Goal: Task Accomplishment & Management: Use online tool/utility

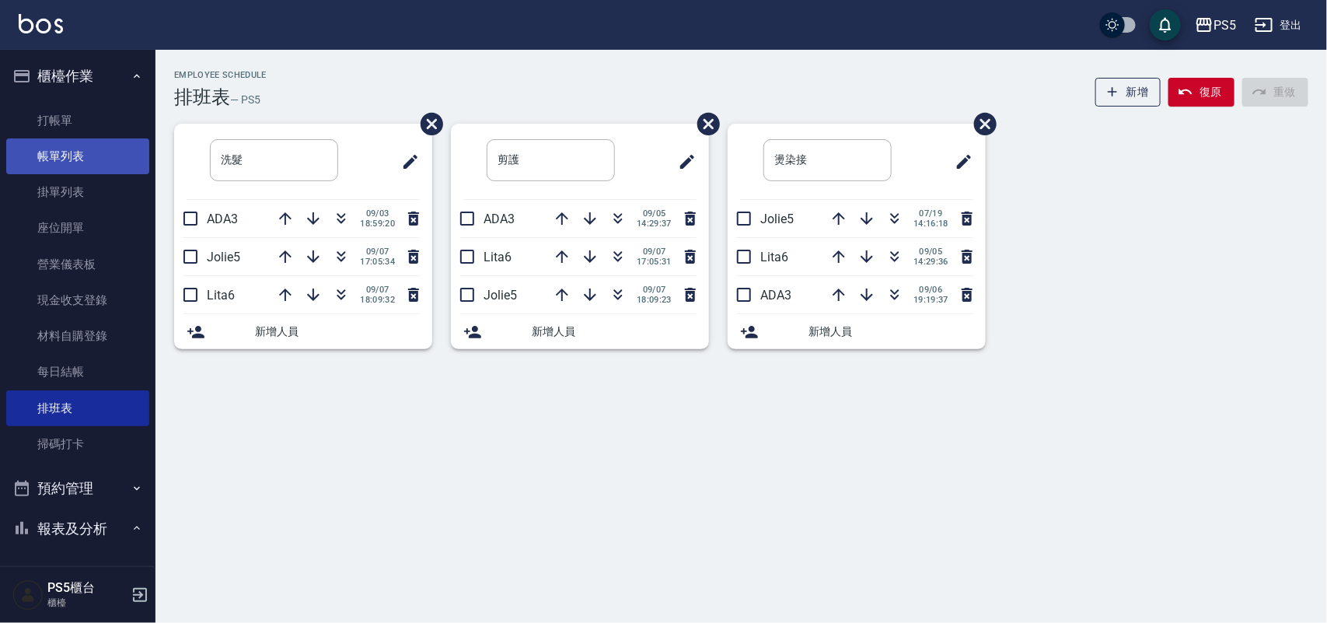
click at [95, 164] on link "帳單列表" at bounding box center [77, 156] width 143 height 36
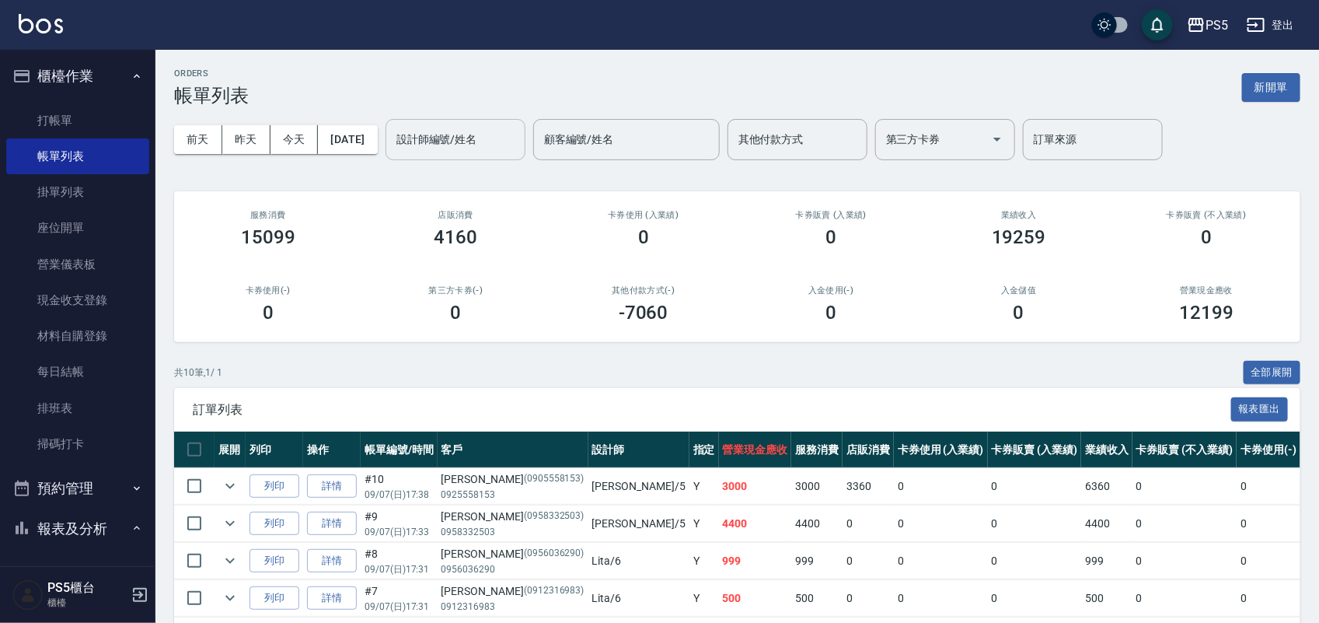
click at [459, 152] on input "設計師編號/姓名" at bounding box center [456, 139] width 126 height 27
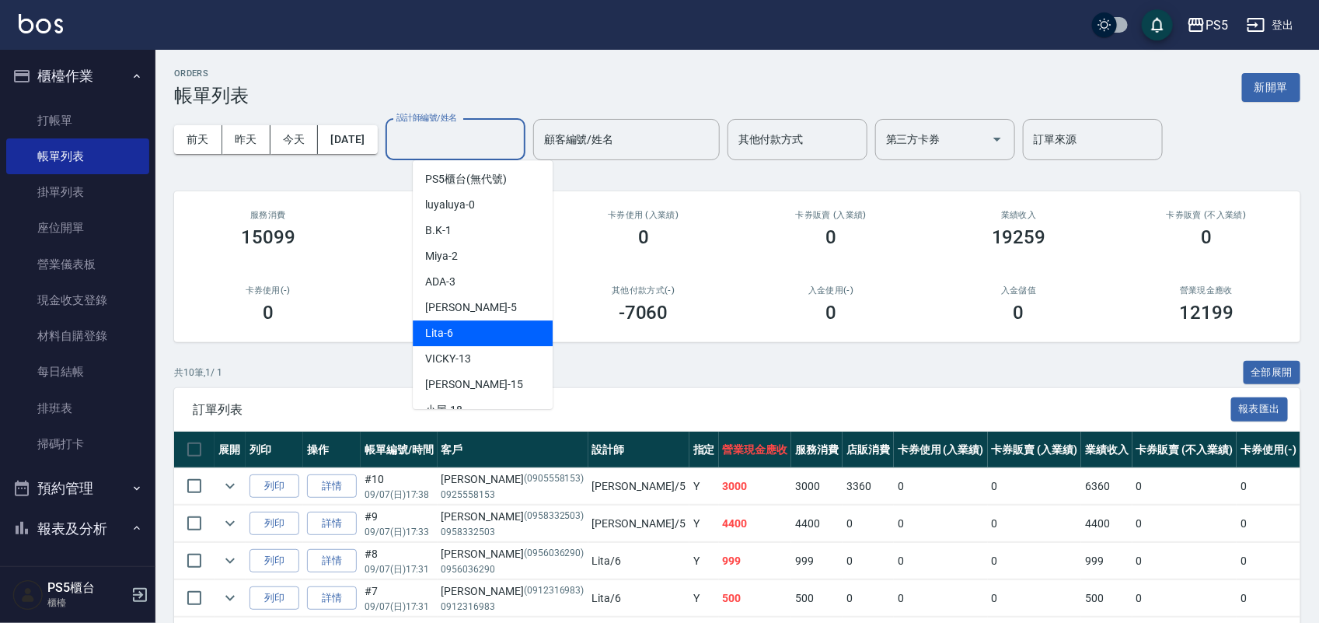
click at [456, 330] on div "Lita -6" at bounding box center [483, 333] width 140 height 26
type input "Lita-6"
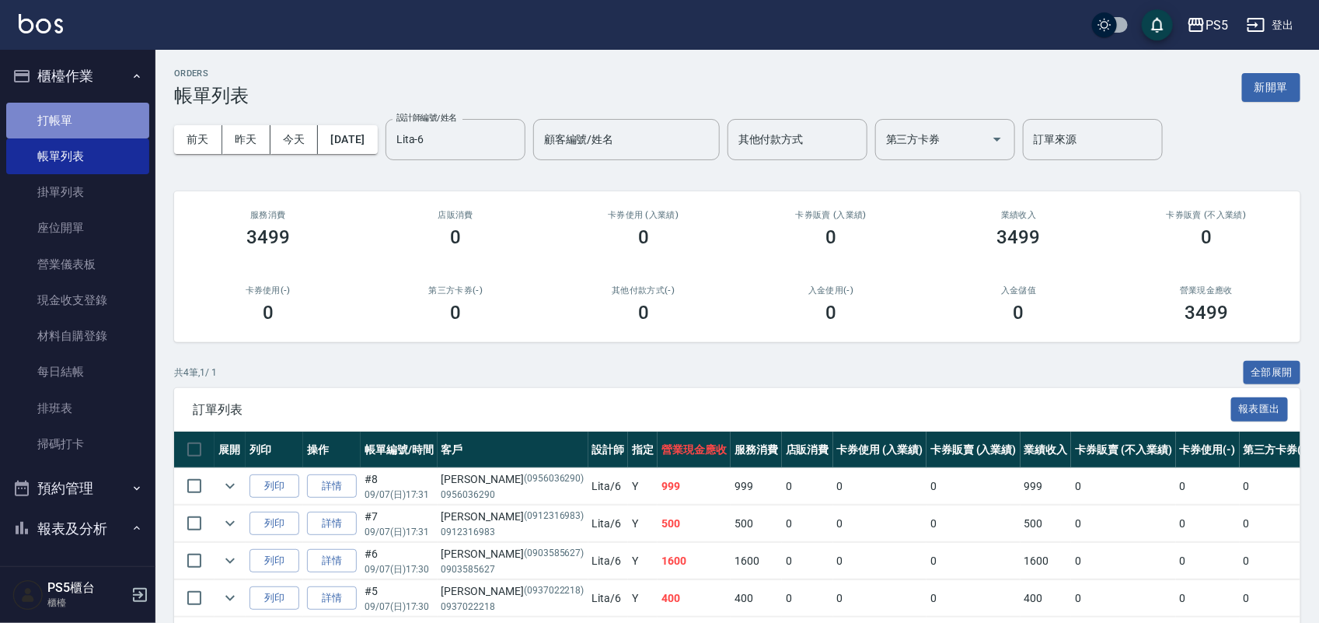
click at [93, 123] on link "打帳單" at bounding box center [77, 121] width 143 height 36
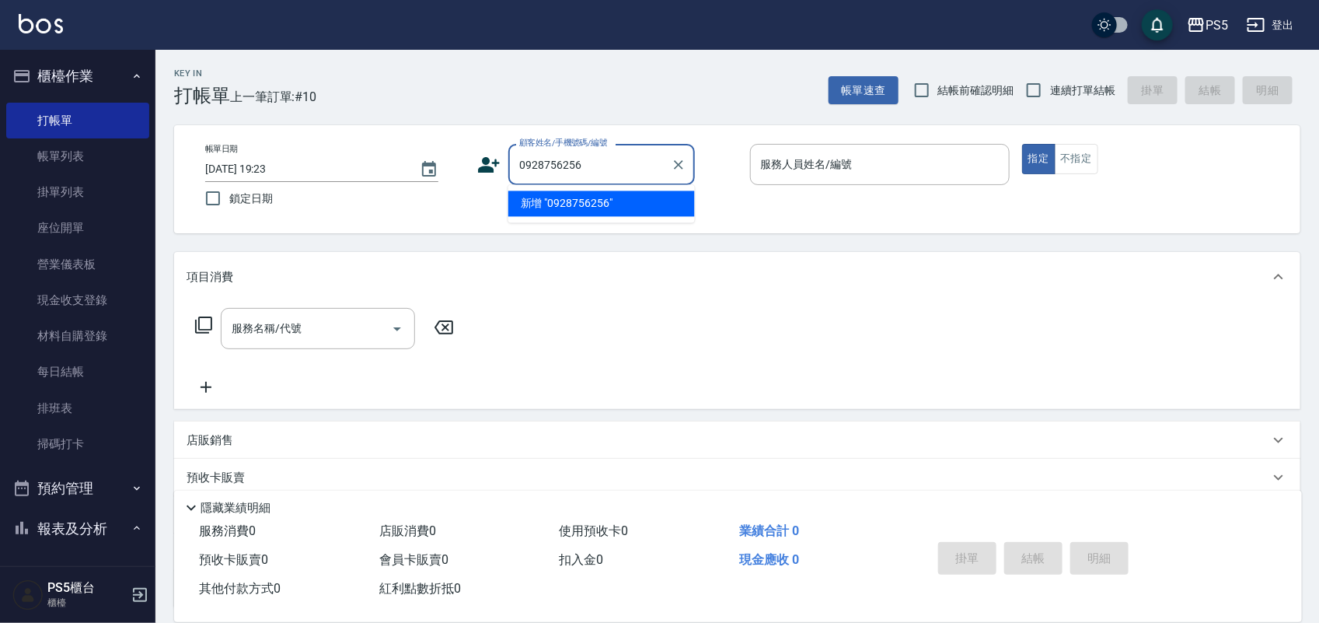
click at [573, 203] on li "新增 "0928756256"" at bounding box center [601, 204] width 187 height 26
type input "0928756256"
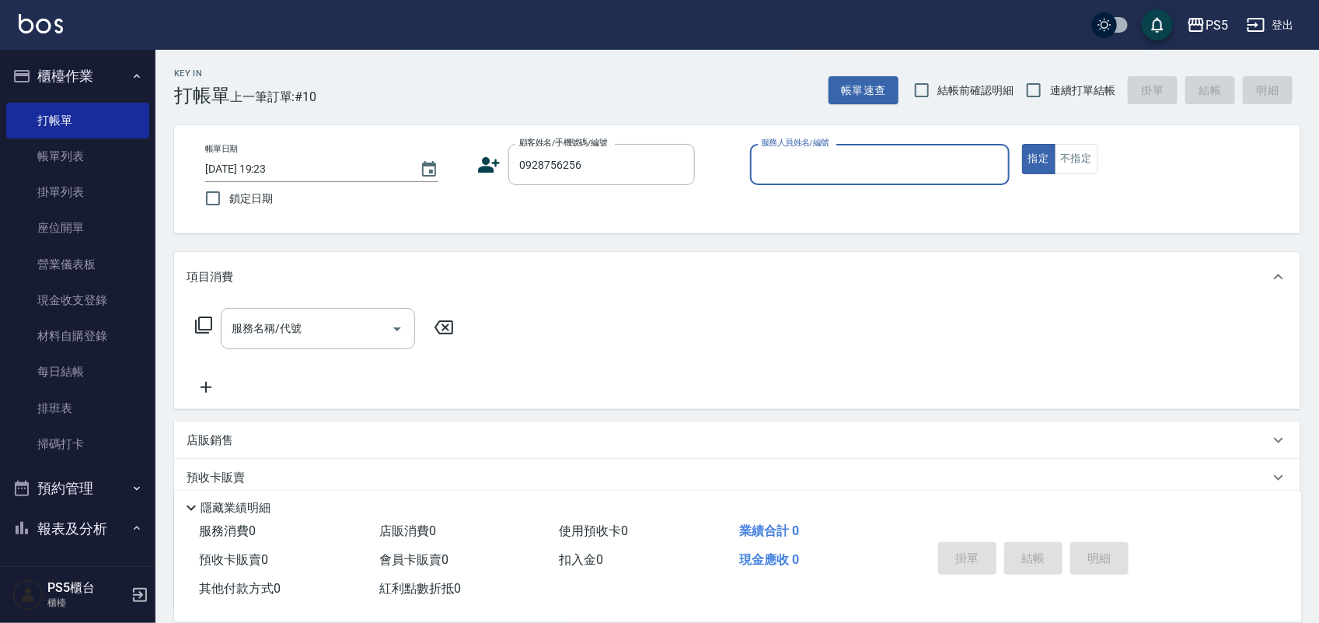
click at [491, 169] on icon at bounding box center [490, 165] width 22 height 16
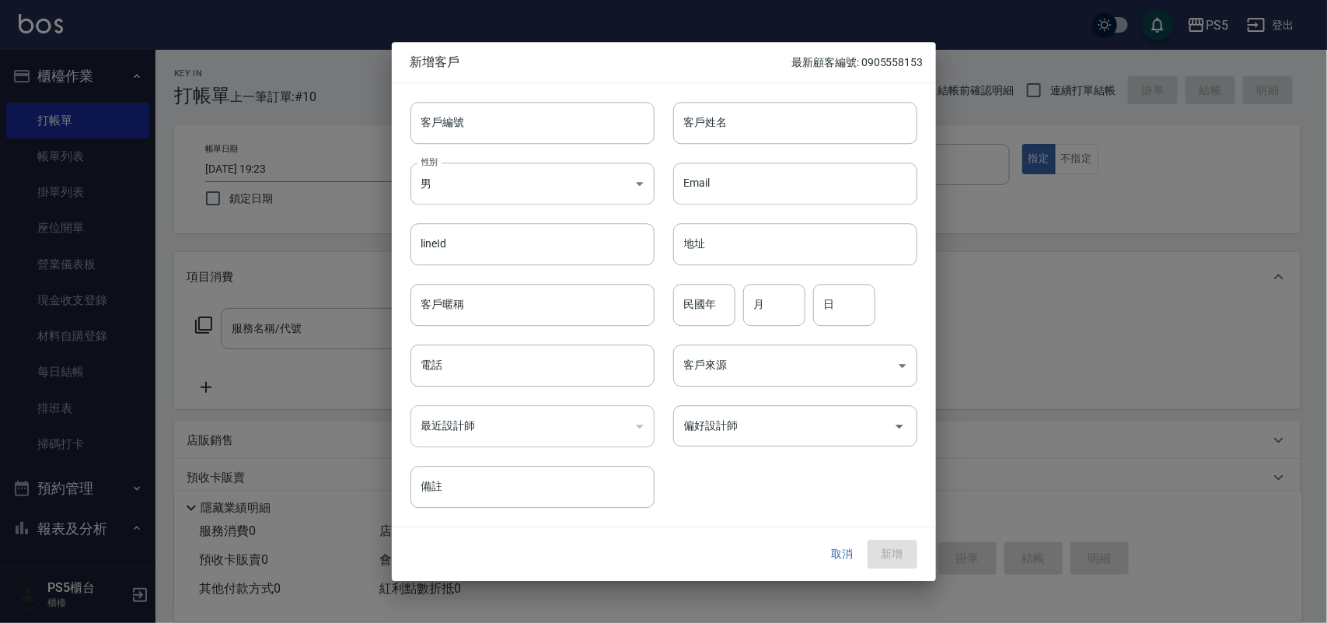
type input "0928756256"
click at [521, 362] on input "0928756256" at bounding box center [533, 365] width 244 height 42
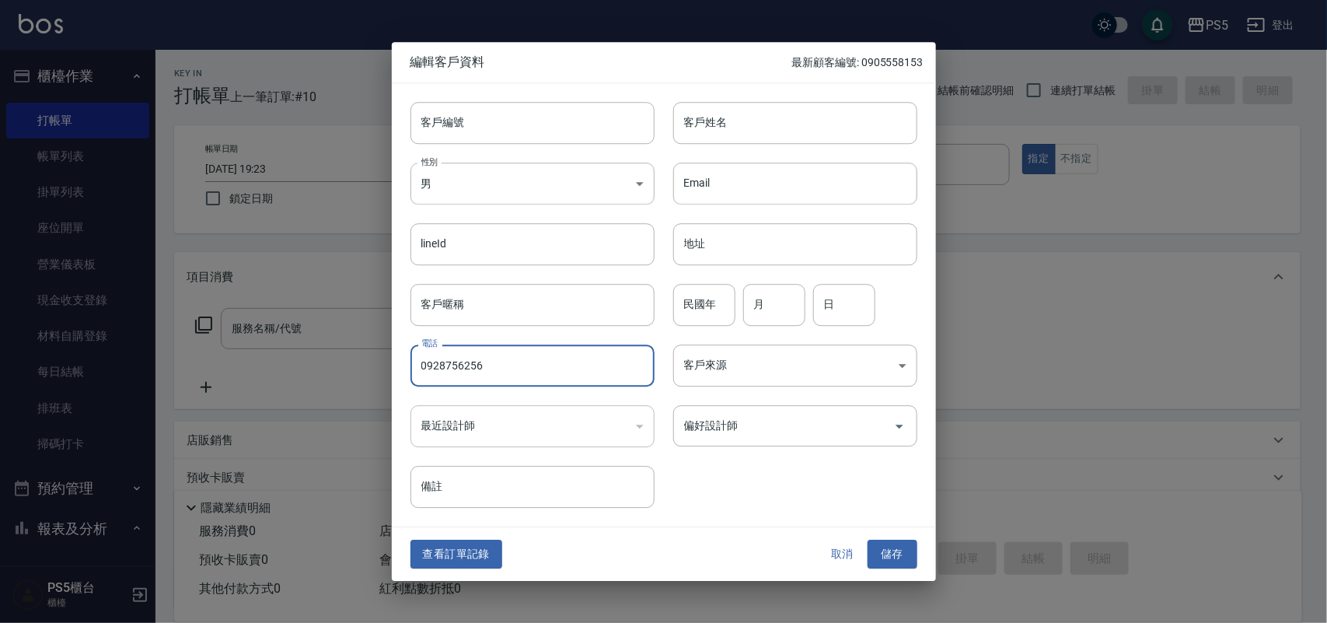
click at [521, 362] on input "0928756256" at bounding box center [533, 365] width 244 height 42
click at [515, 130] on input "客戶編號" at bounding box center [533, 123] width 244 height 42
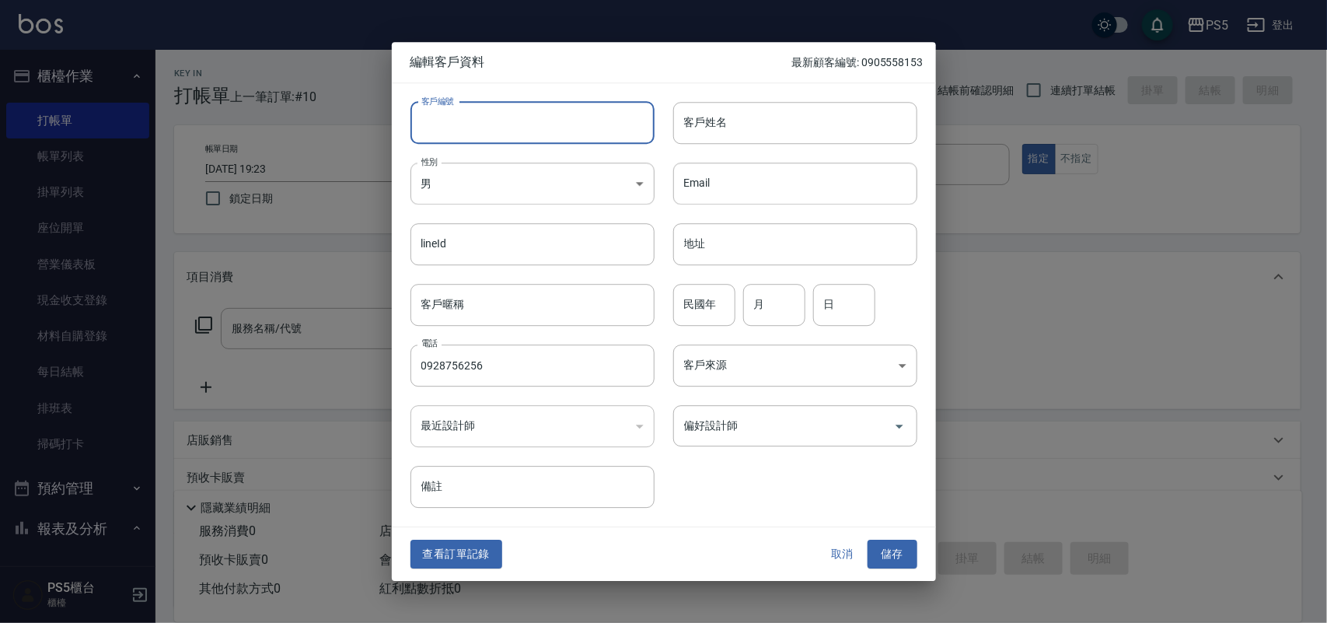
paste input "0928756256"
type input "0928756256"
click at [718, 125] on input "客戶姓名" at bounding box center [795, 123] width 244 height 42
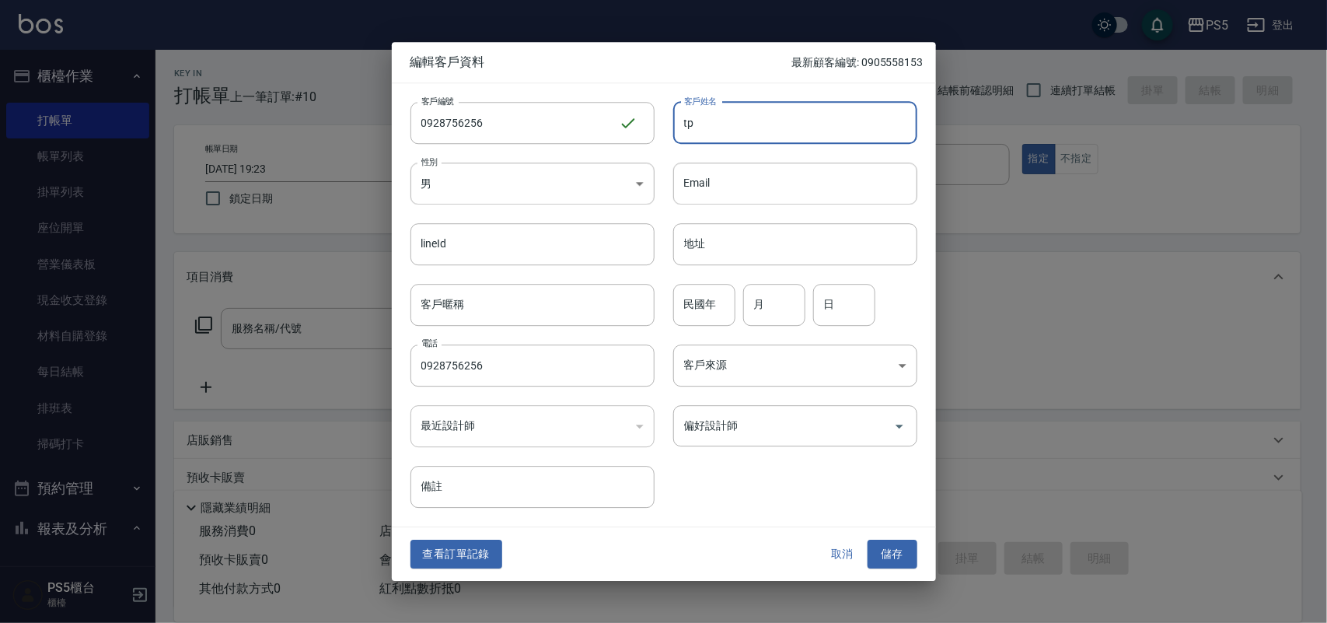
type input "t"
type input "[PERSON_NAME]"
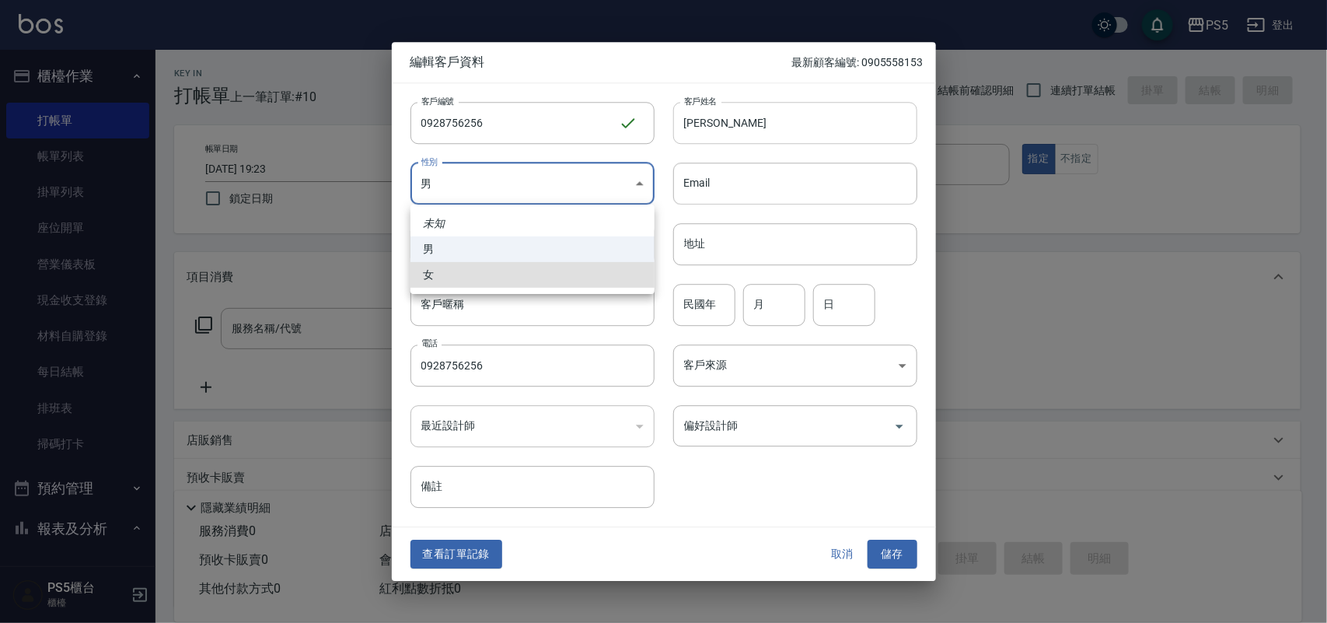
type input "[DEMOGRAPHIC_DATA]"
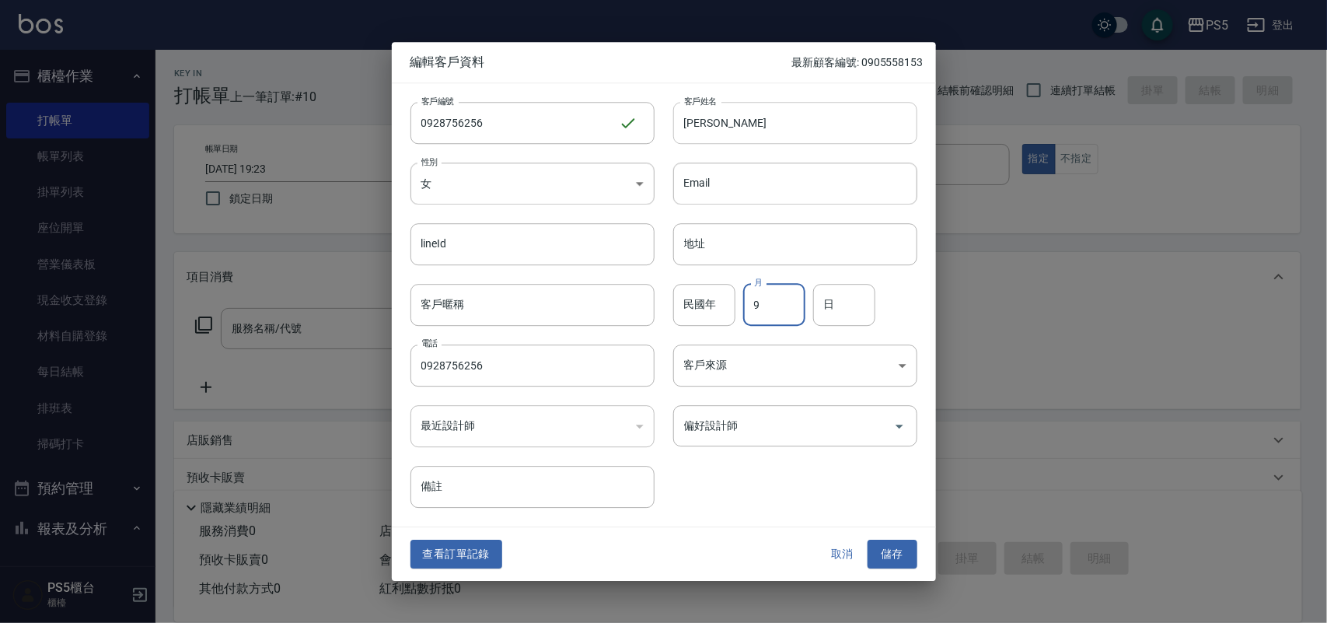
type input "9"
type input "4"
click at [868, 540] on button "儲存" at bounding box center [893, 554] width 50 height 29
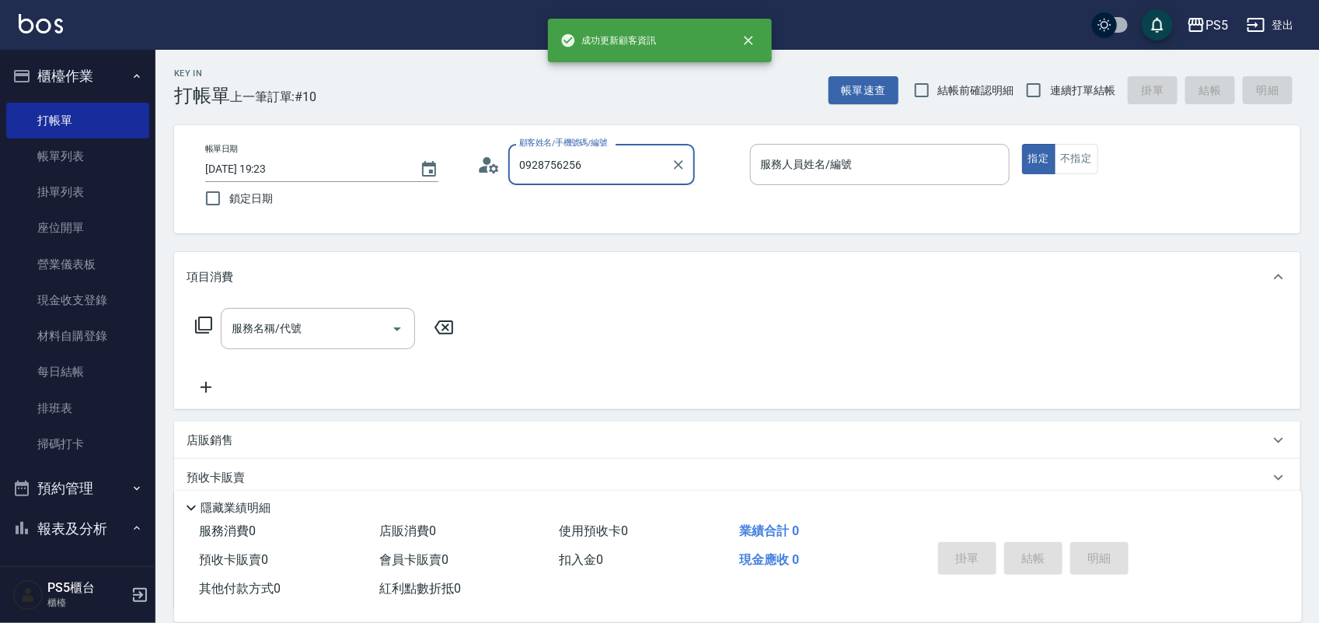
click at [577, 173] on input "0928756256" at bounding box center [589, 164] width 149 height 27
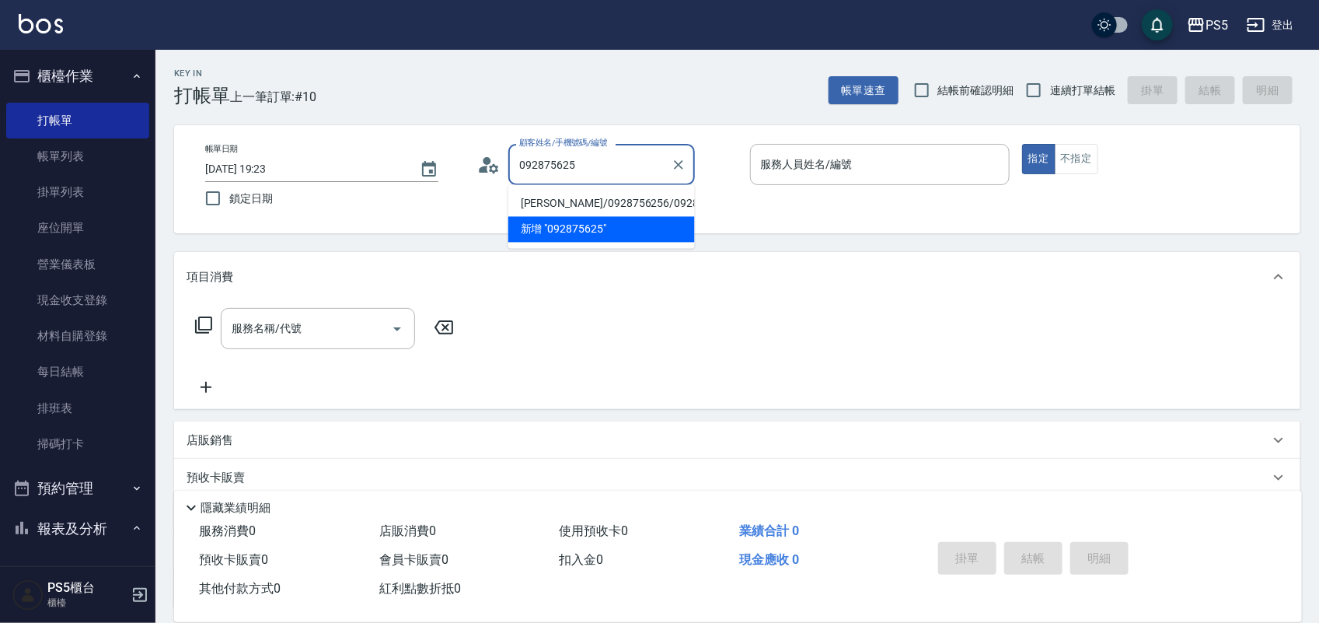
click at [596, 202] on li "[PERSON_NAME]/0928756256/0928756256" at bounding box center [601, 204] width 187 height 26
type input "[PERSON_NAME]/0928756256/0928756256"
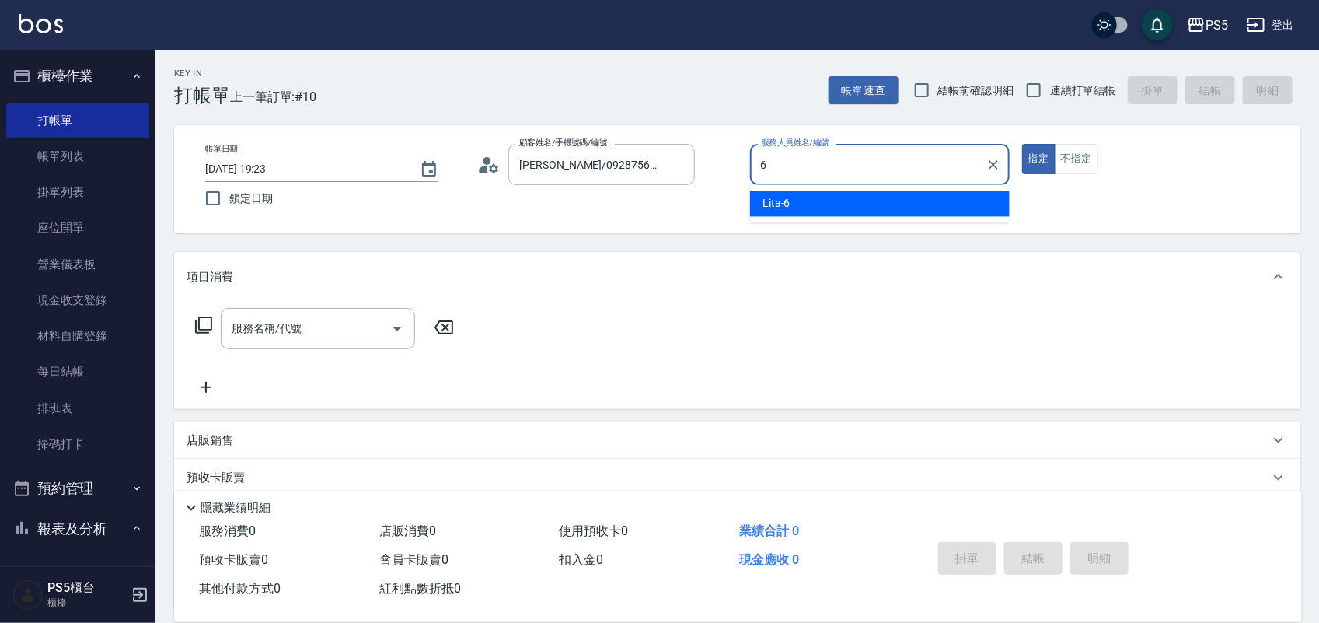
type input "Lita-6"
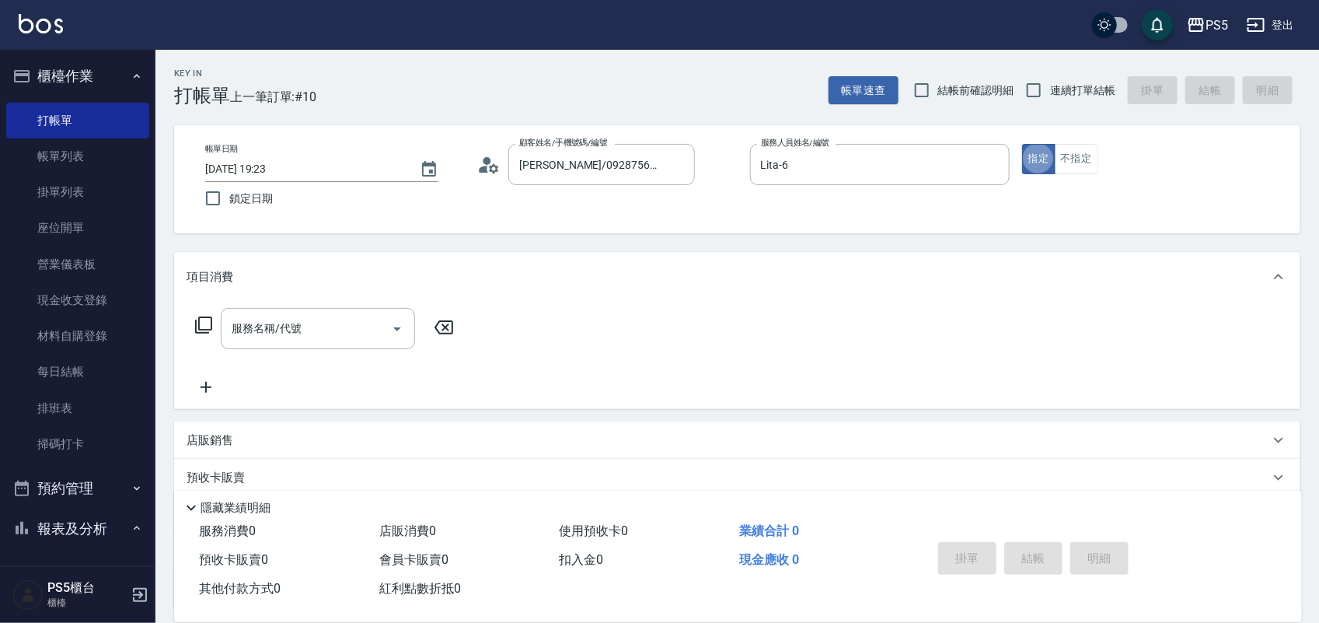
type button "true"
click at [1089, 161] on button "不指定" at bounding box center [1077, 159] width 44 height 30
click at [351, 347] on div "服務名稱/代號" at bounding box center [318, 328] width 194 height 41
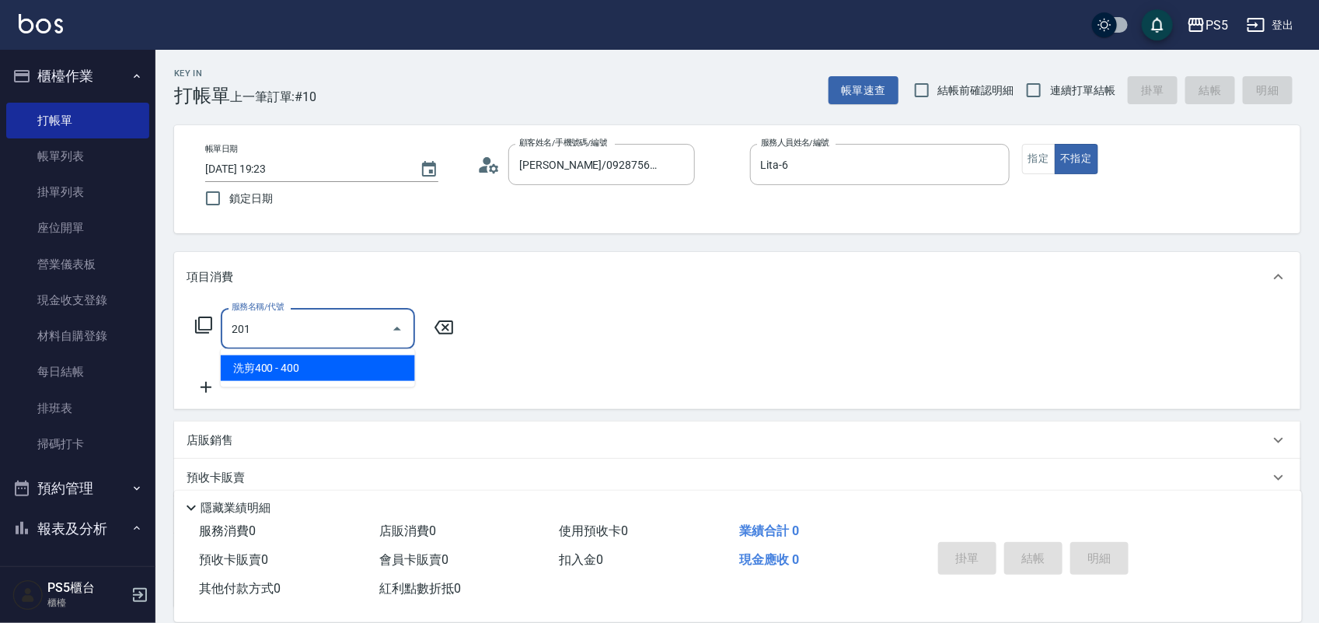
type input "洗剪400(201)"
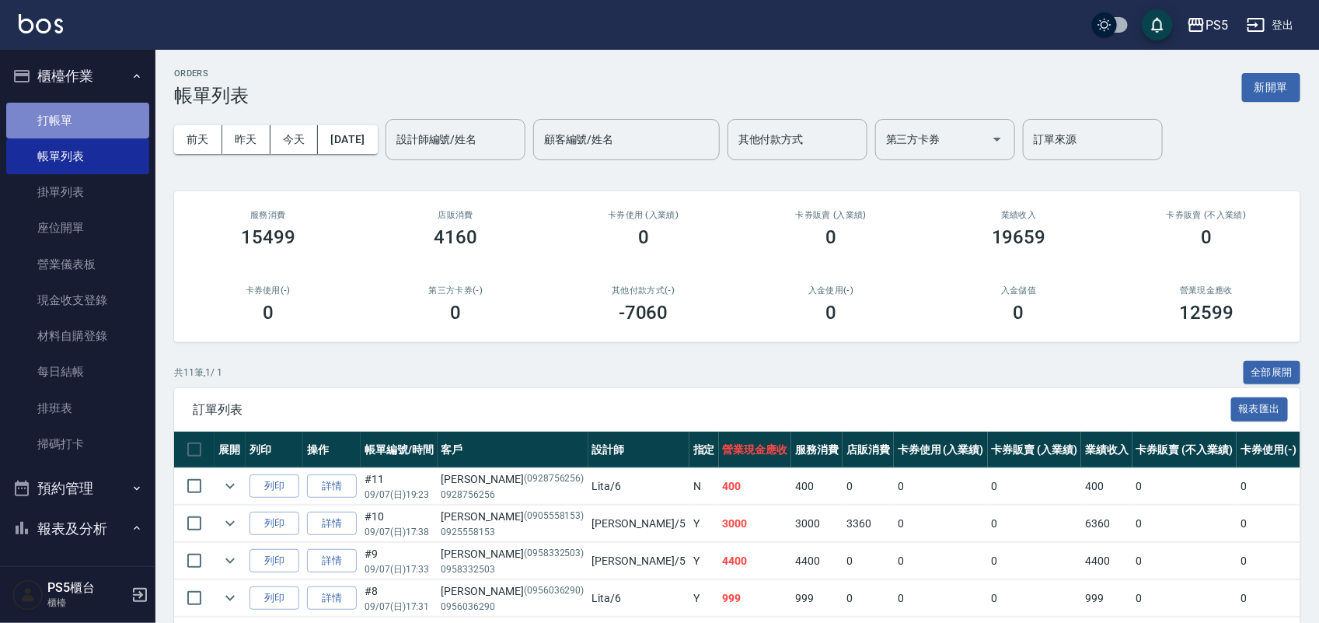
click at [110, 114] on link "打帳單" at bounding box center [77, 121] width 143 height 36
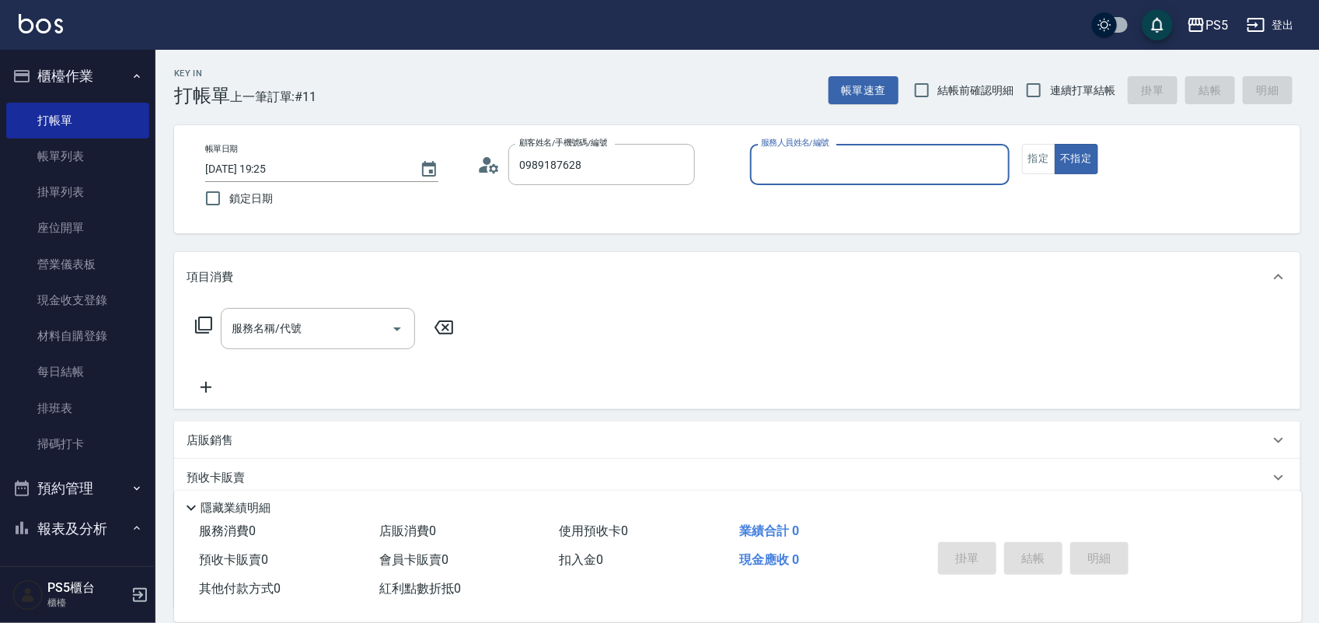
type input "[PERSON_NAME]/0989187628/0989187628"
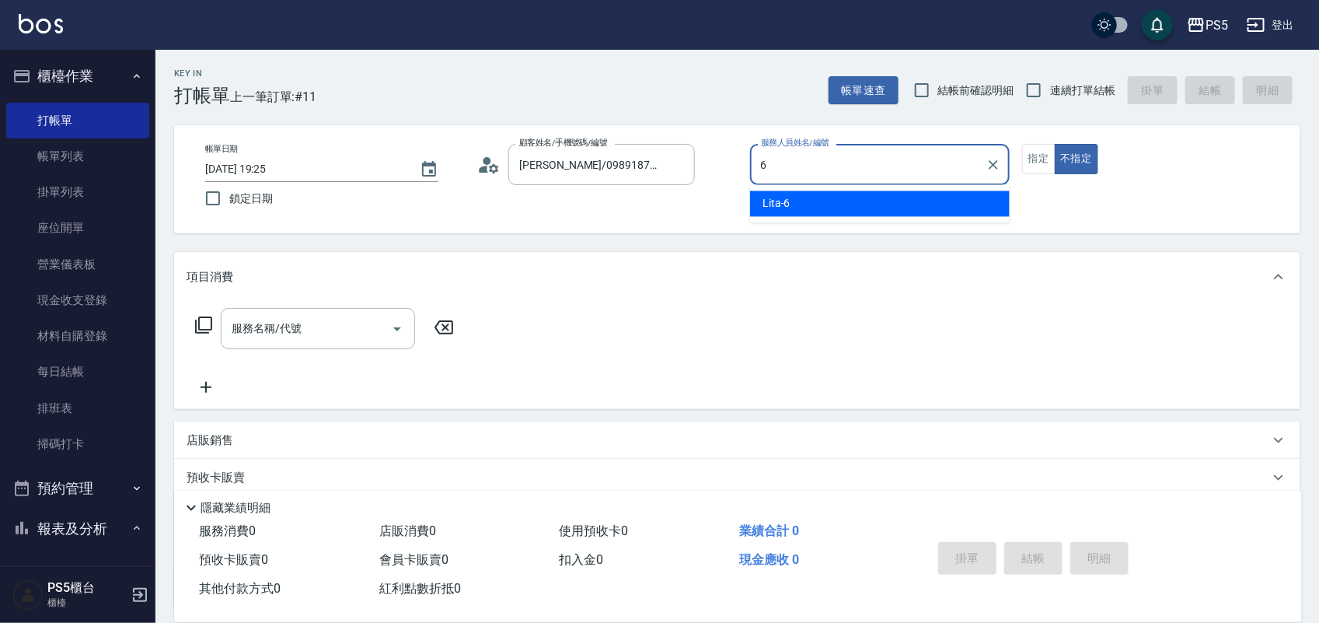
type input "Lita-6"
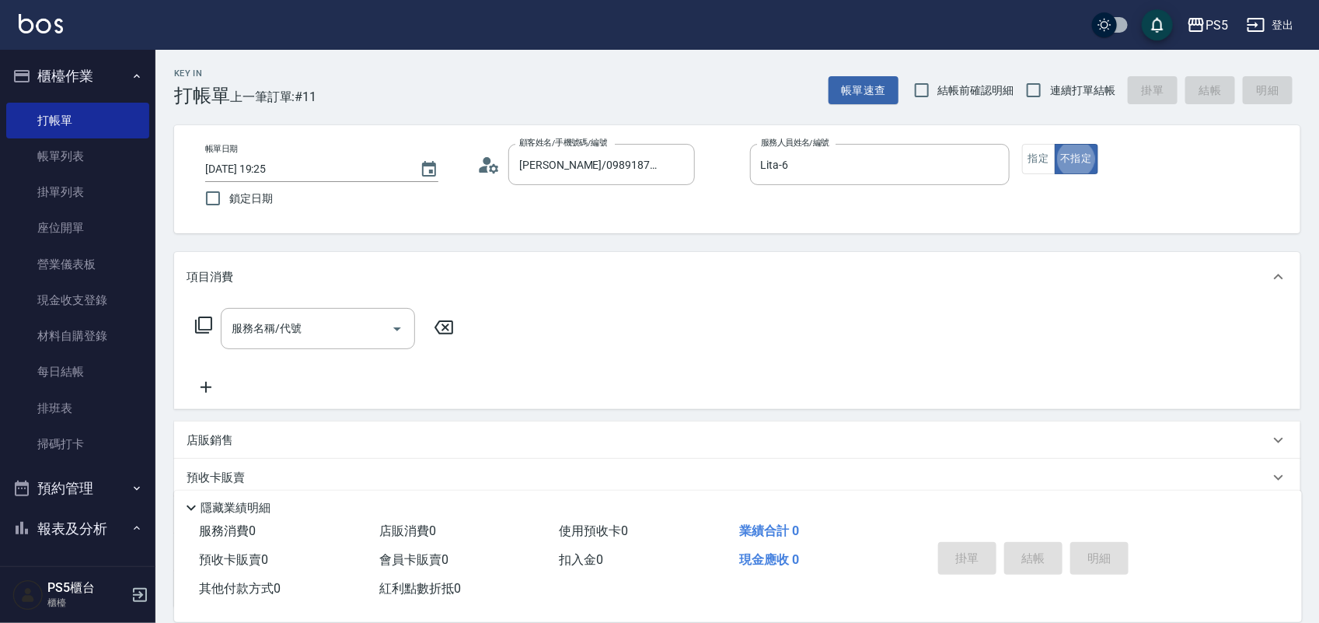
type button "false"
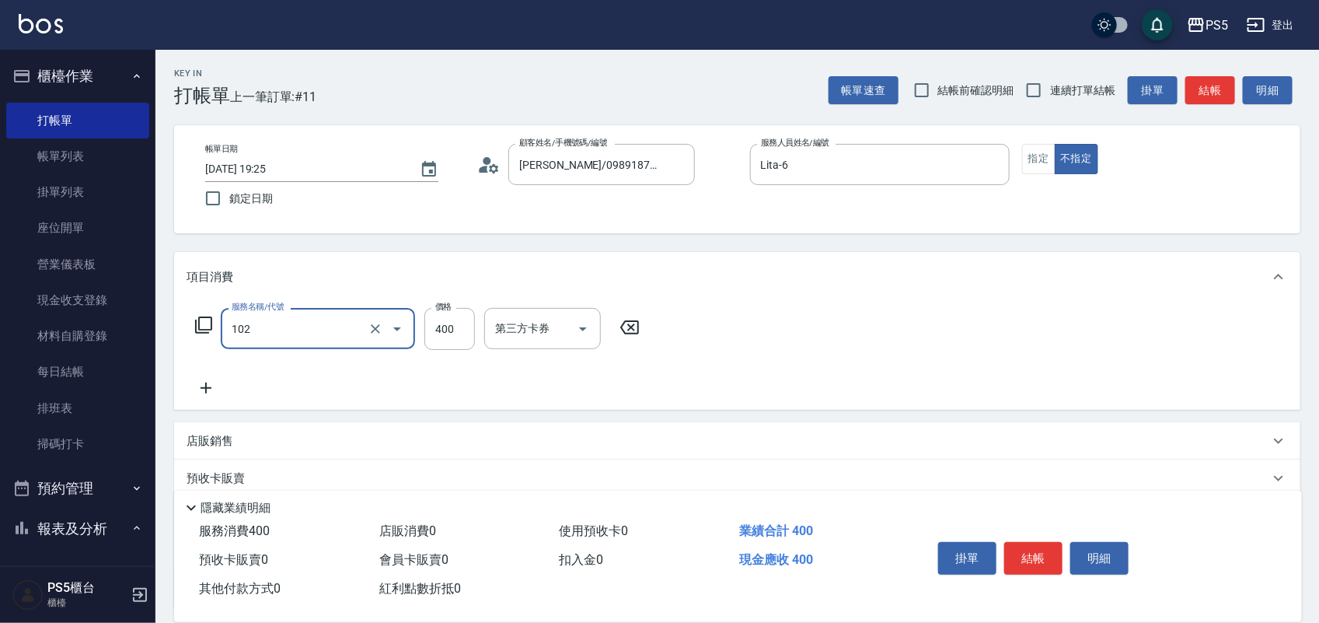
type input "精油洗髮(102)"
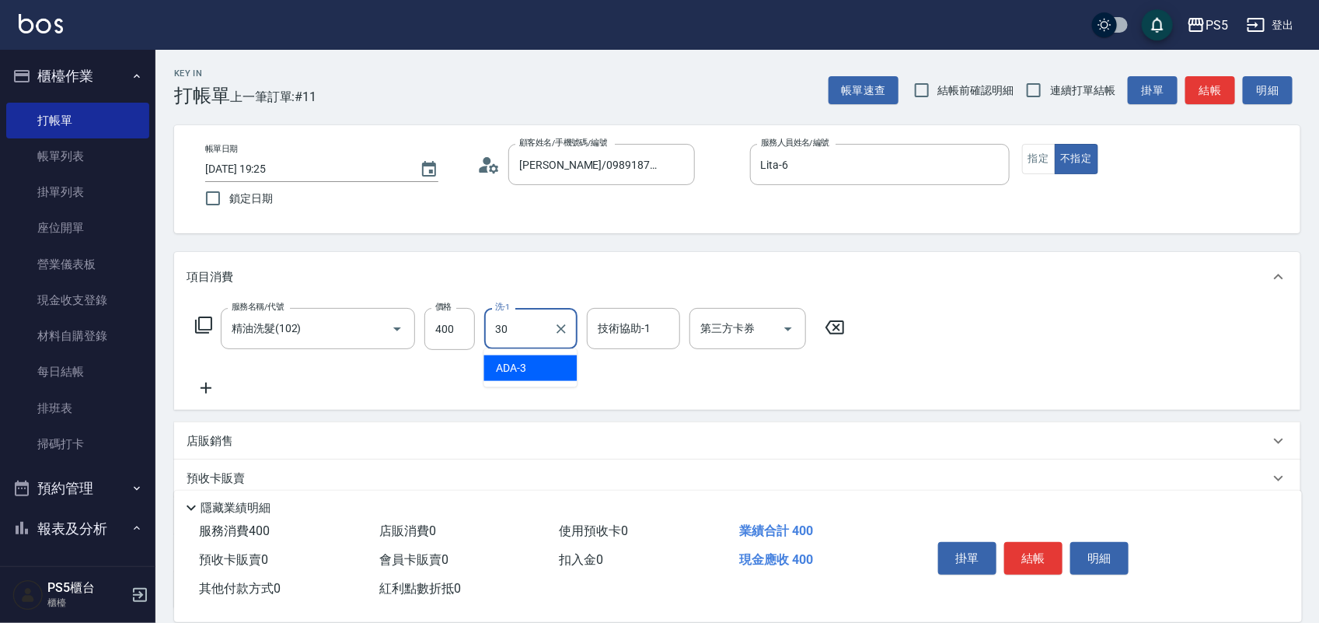
type input "咚咚-30"
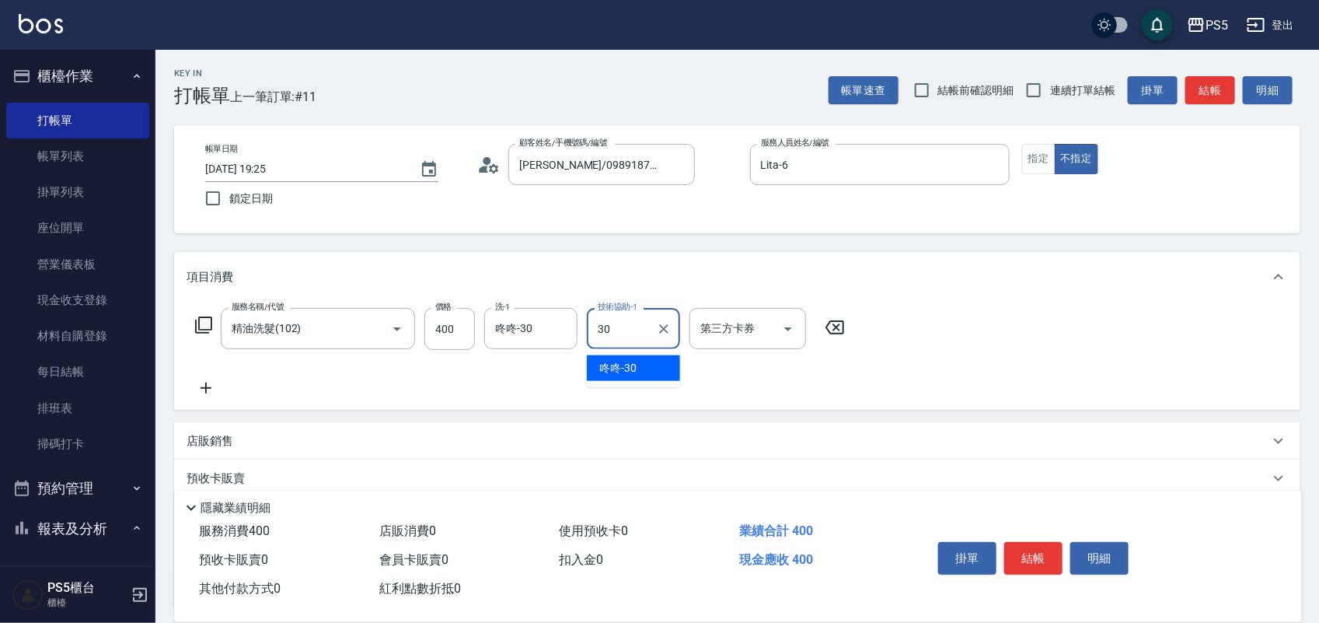
type input "咚咚-30"
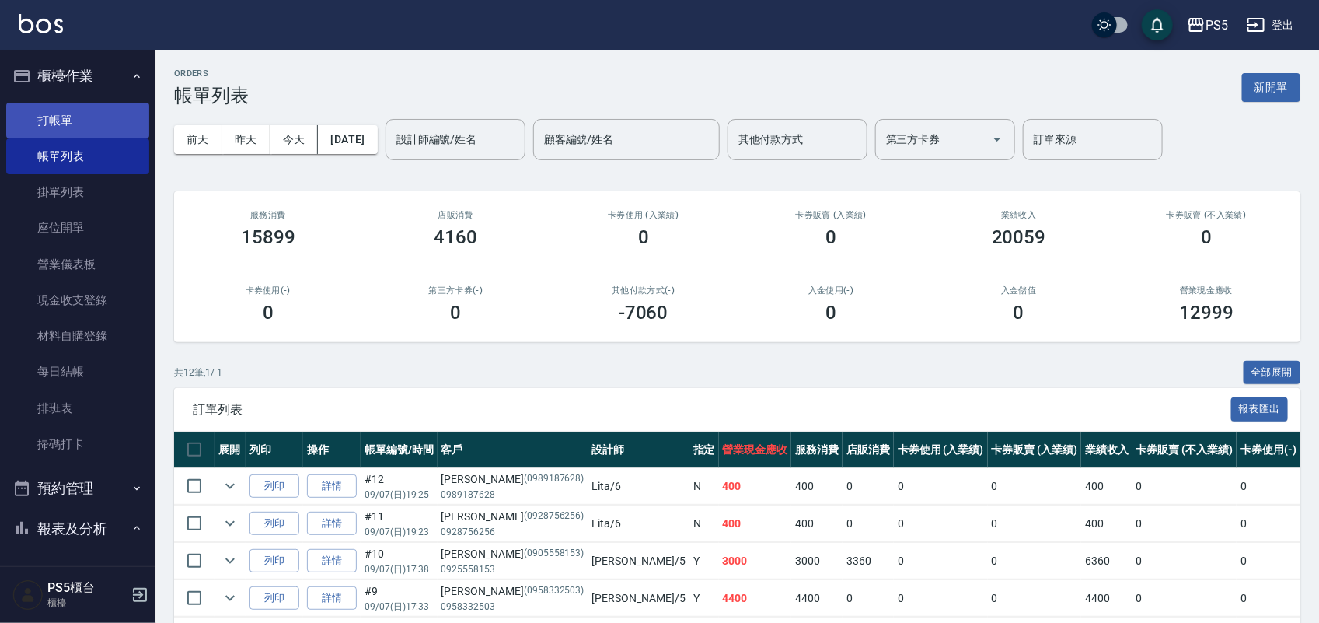
click at [75, 111] on link "打帳單" at bounding box center [77, 121] width 143 height 36
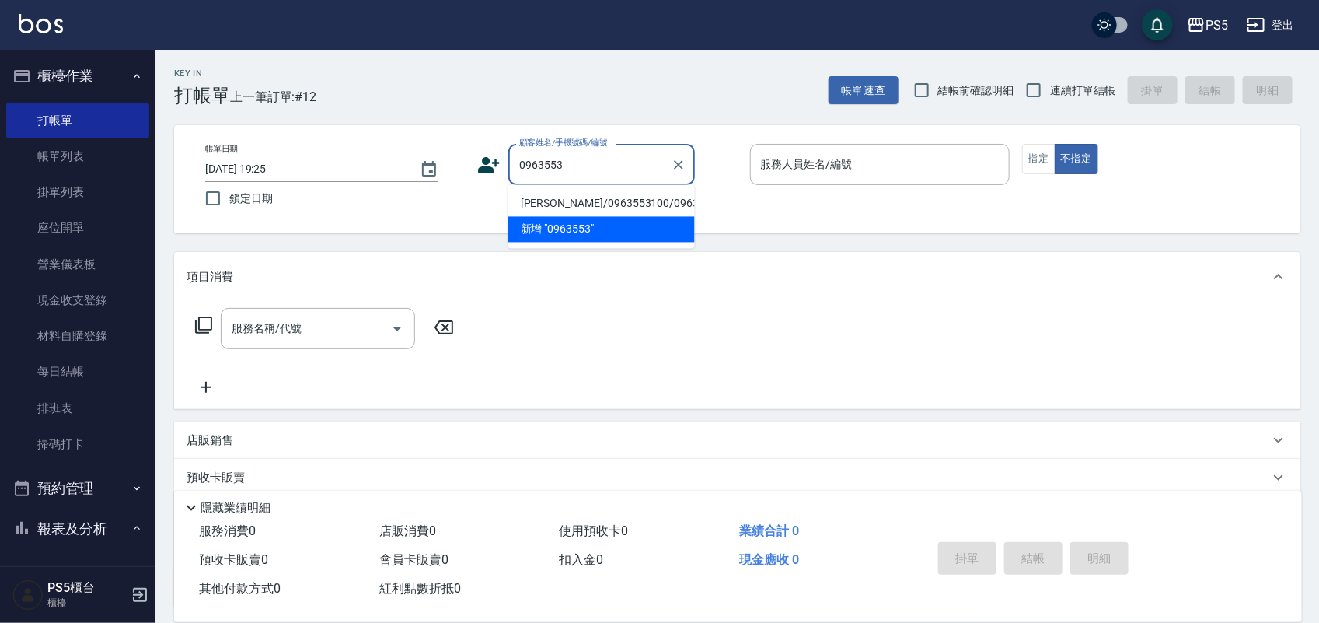
type input "[PERSON_NAME]/0963553100/0963553100"
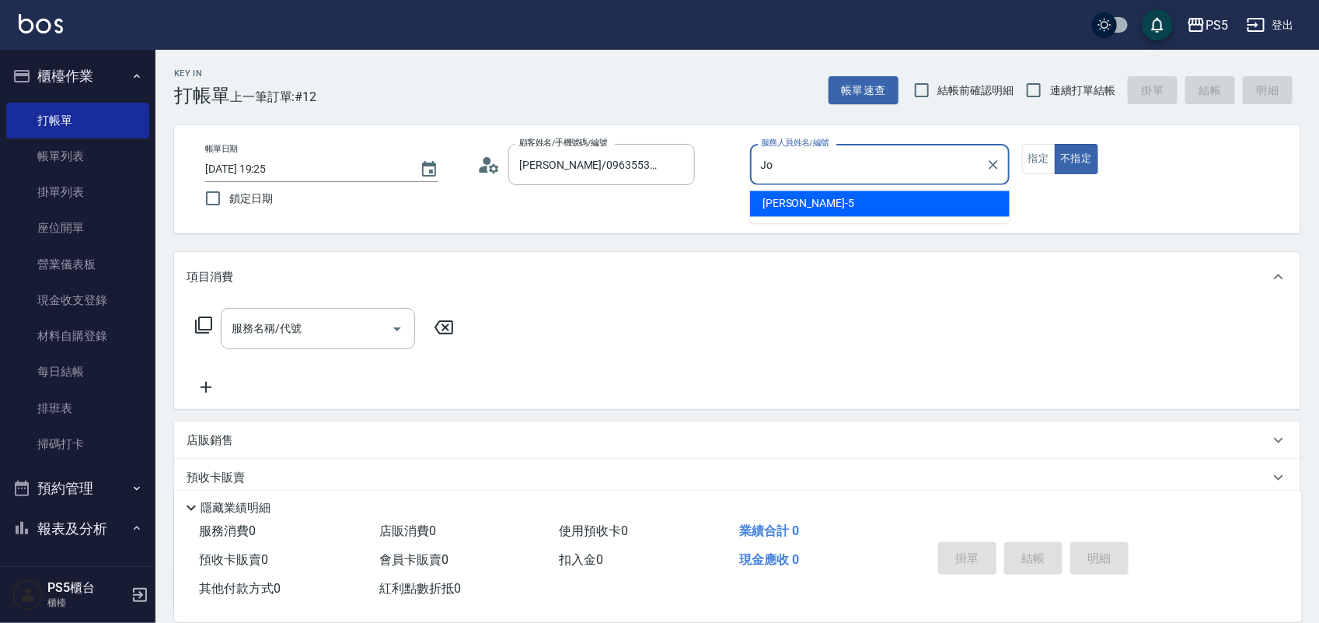
type input "J"
type input "Lita-6"
type button "false"
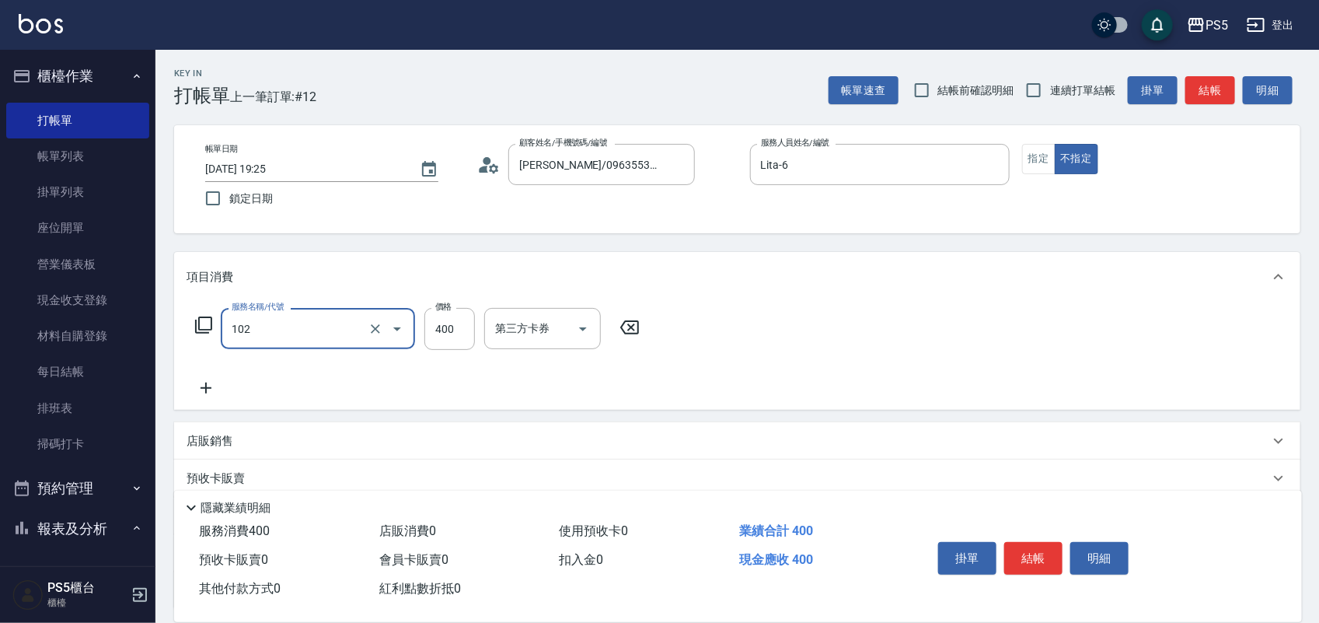
type input "精油洗髮(102)"
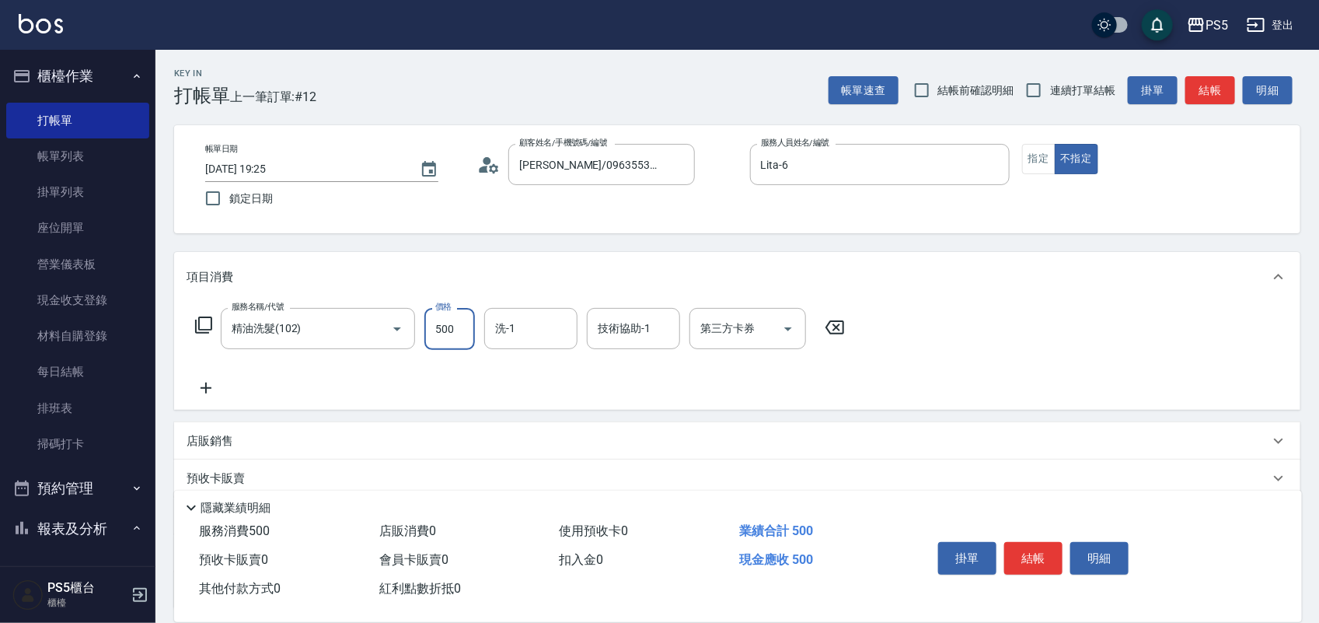
type input "500"
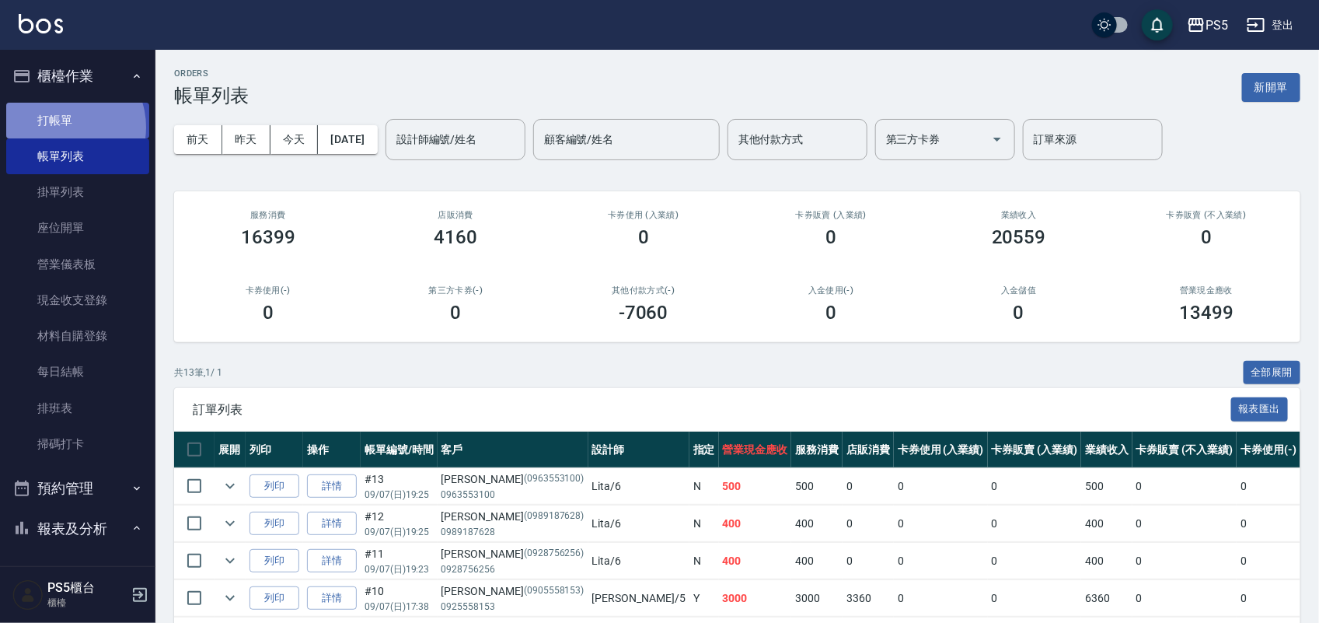
click at [64, 127] on link "打帳單" at bounding box center [77, 121] width 143 height 36
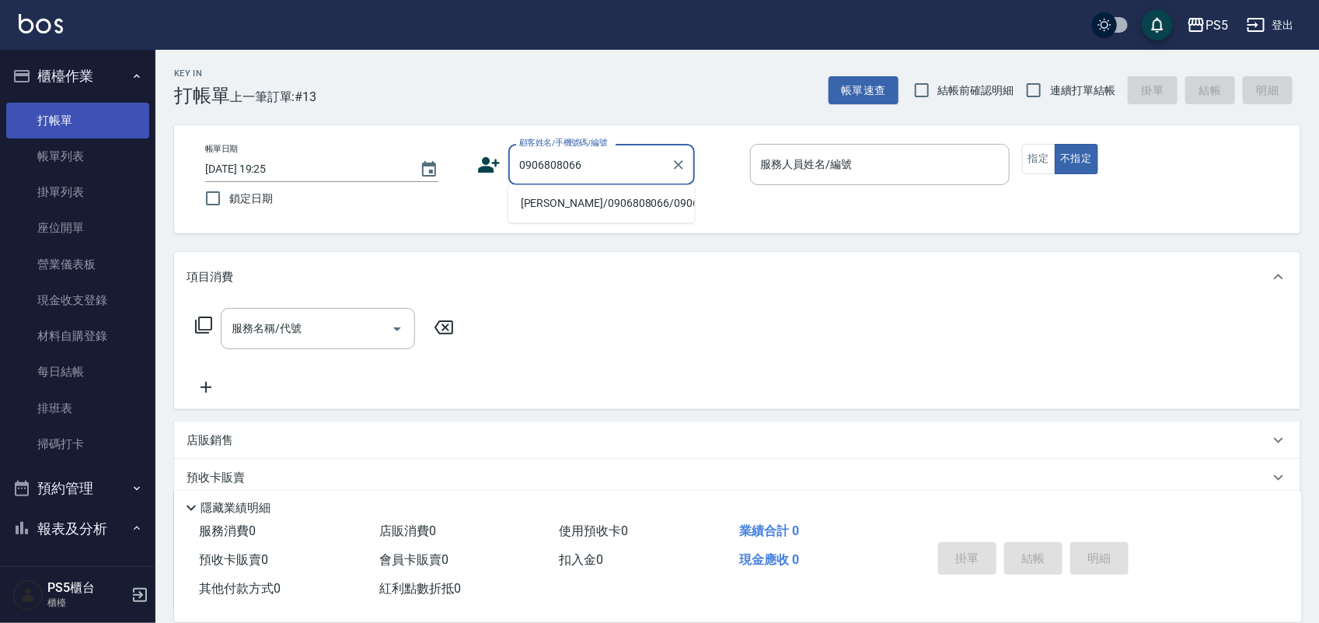
type input "[PERSON_NAME]/0906808066/0906808066"
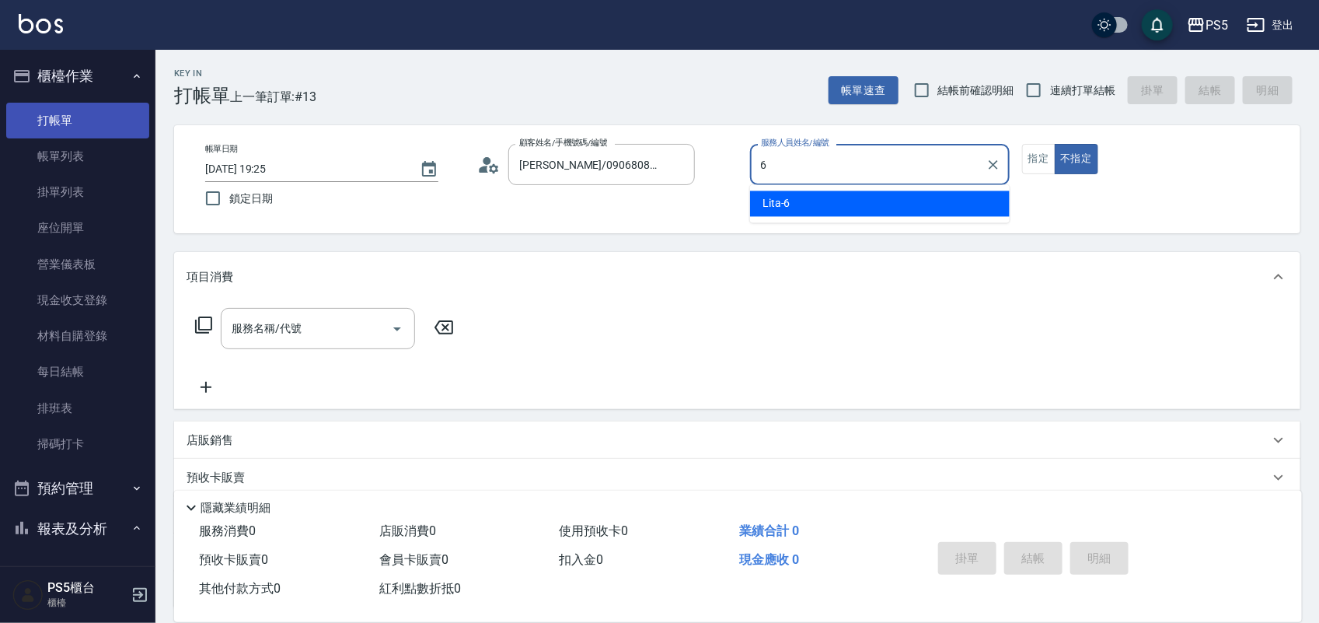
type input "Lita-6"
type button "false"
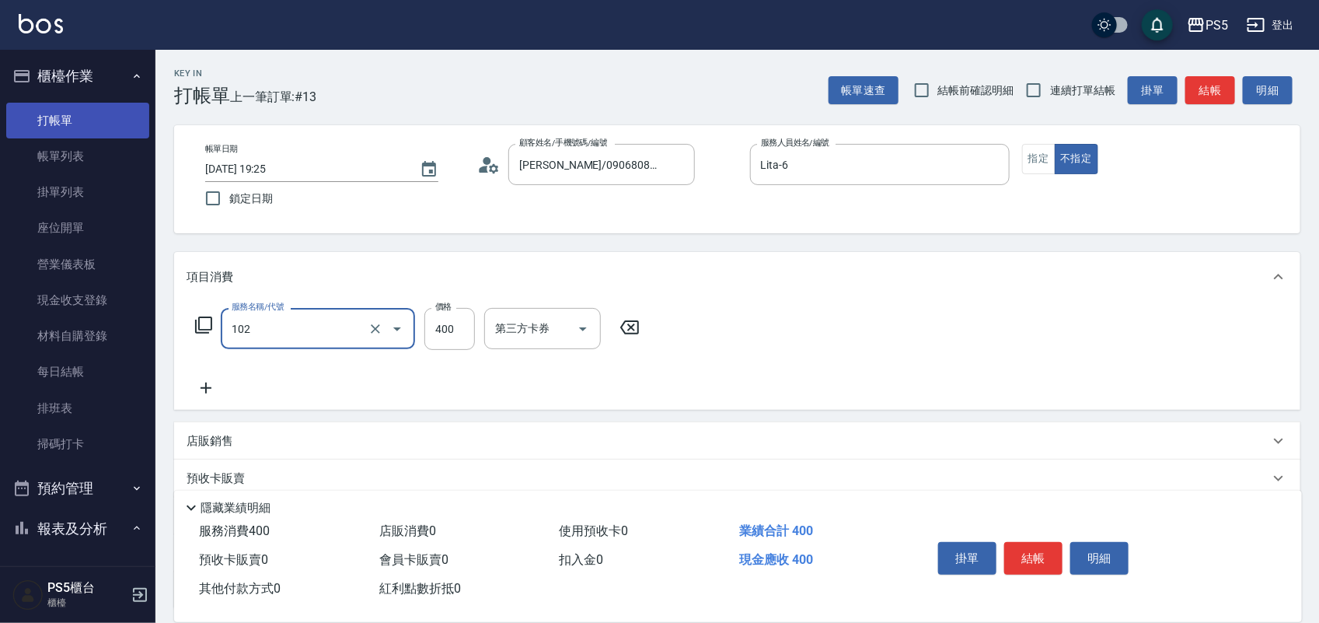
type input "精油洗髮(102)"
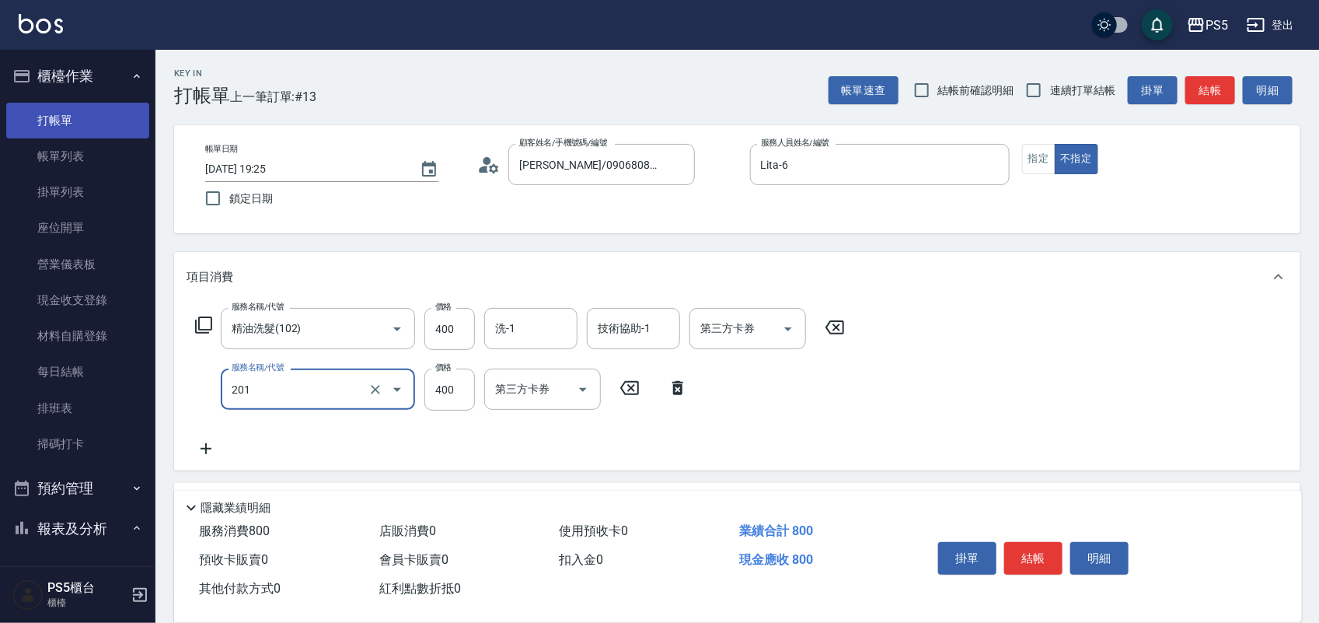
type input "洗剪400(201)"
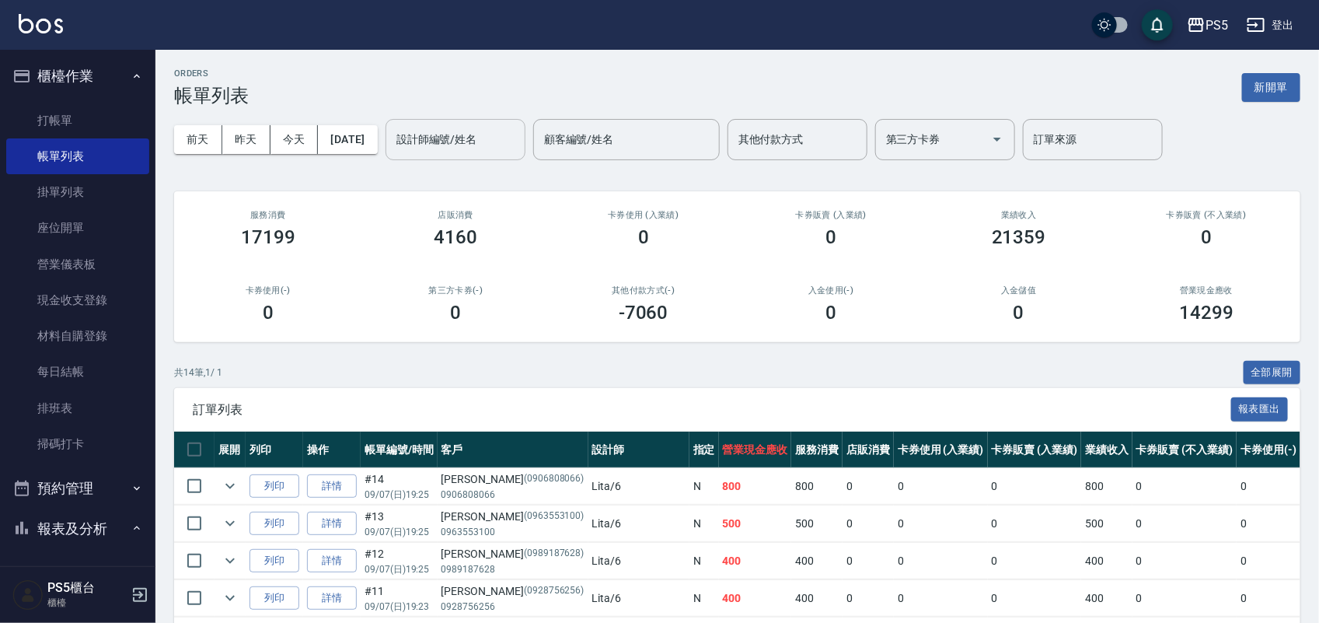
click at [511, 138] on input "設計師編號/姓名" at bounding box center [456, 139] width 126 height 27
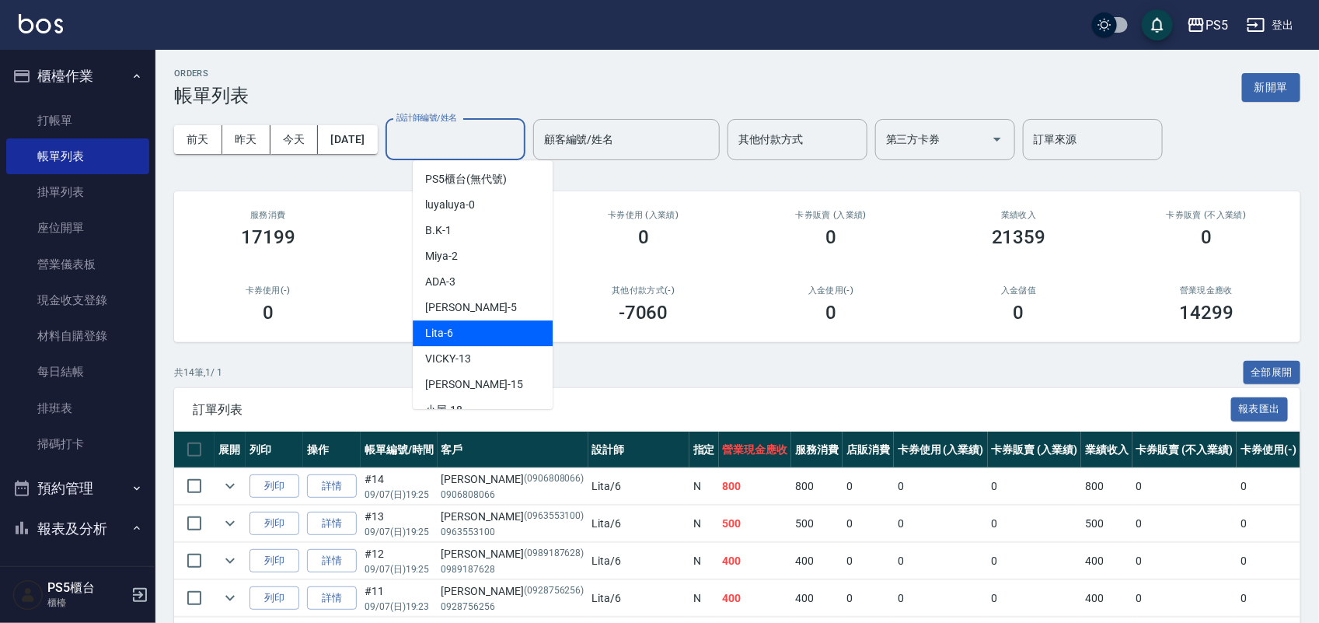
click at [484, 339] on div "Lita -6" at bounding box center [483, 333] width 140 height 26
type input "Lita-6"
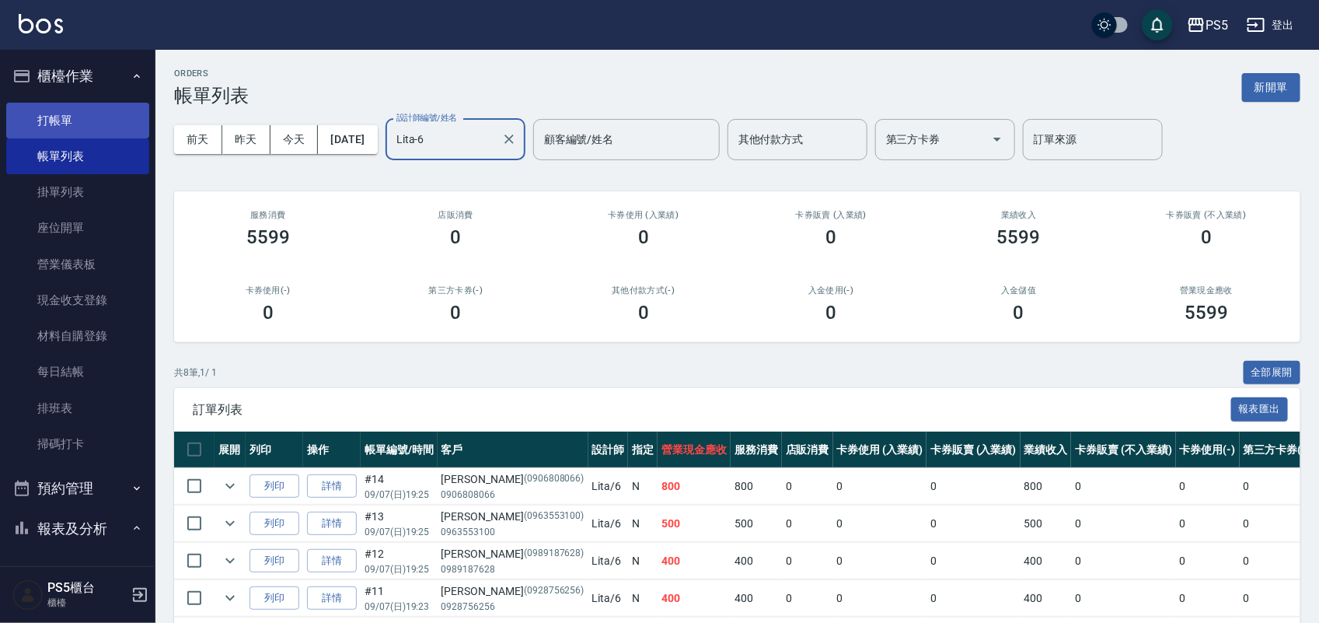
click at [61, 114] on link "打帳單" at bounding box center [77, 121] width 143 height 36
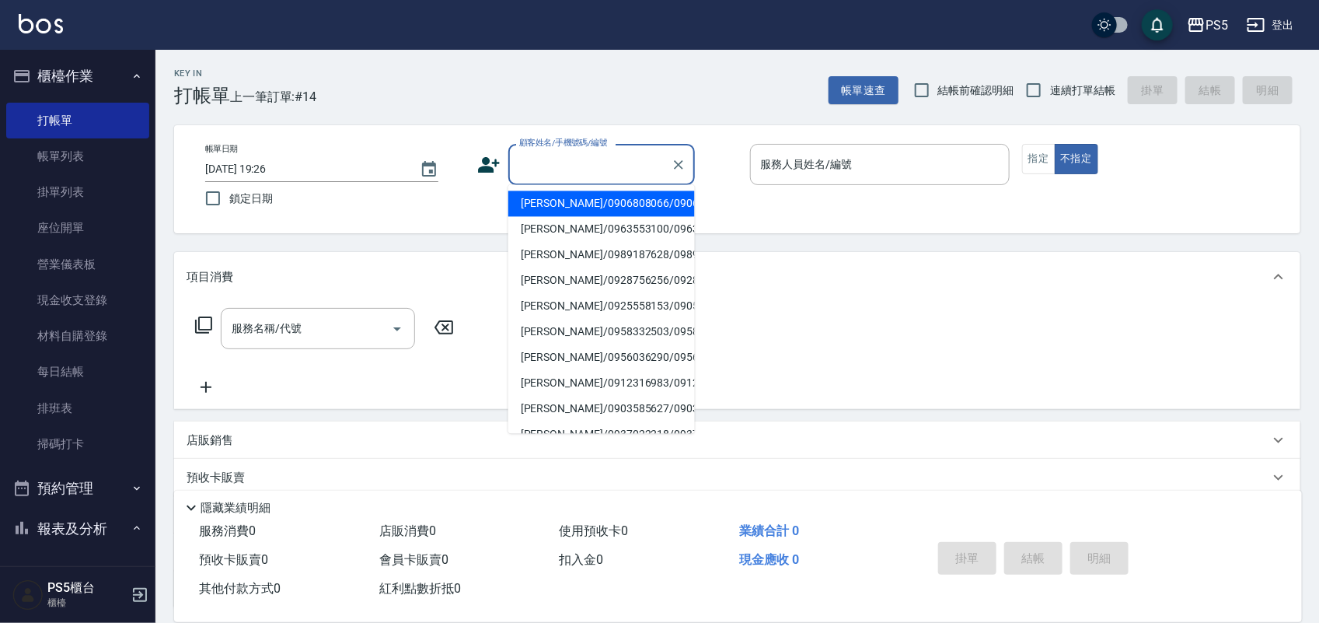
click at [546, 168] on input "顧客姓名/手機號碼/編號" at bounding box center [589, 164] width 149 height 27
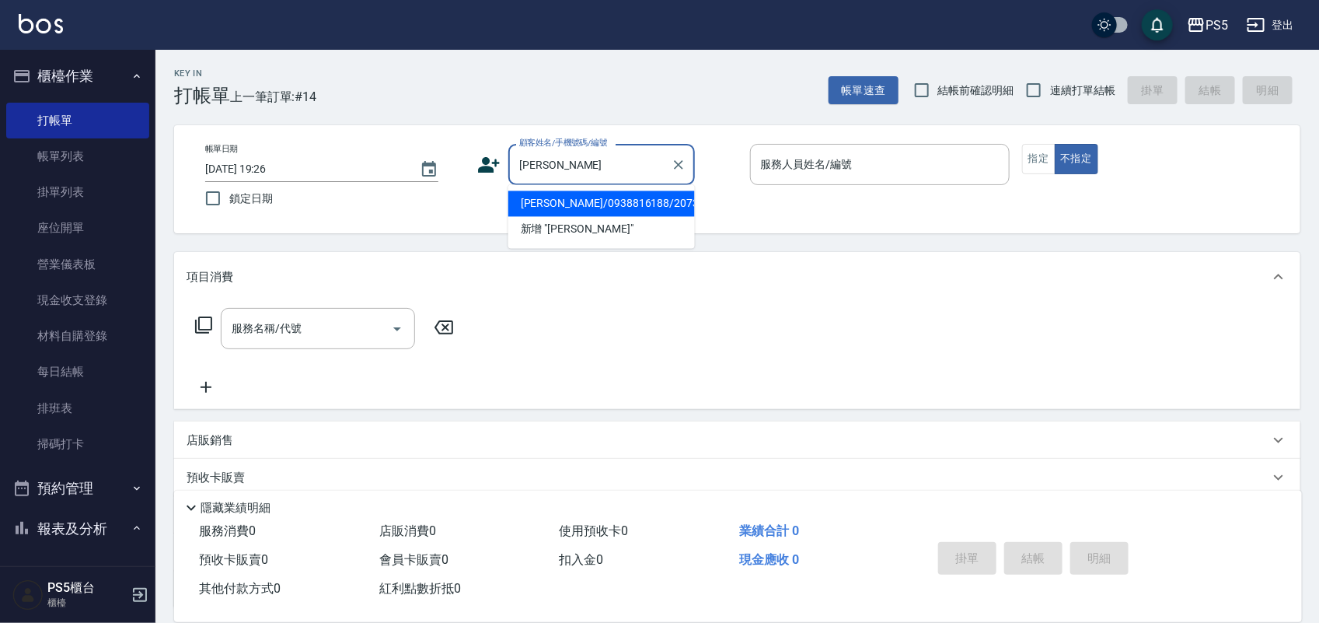
type input "[PERSON_NAME]"
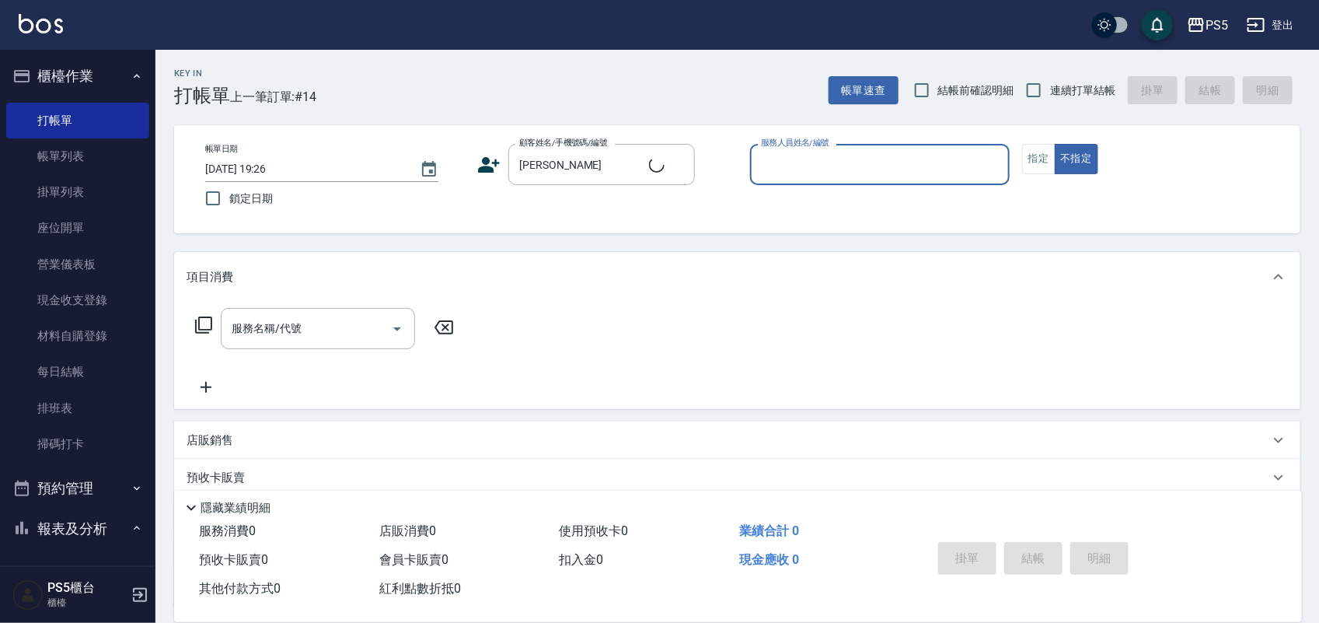
click at [837, 164] on input "服務人員姓名/編號" at bounding box center [880, 164] width 246 height 27
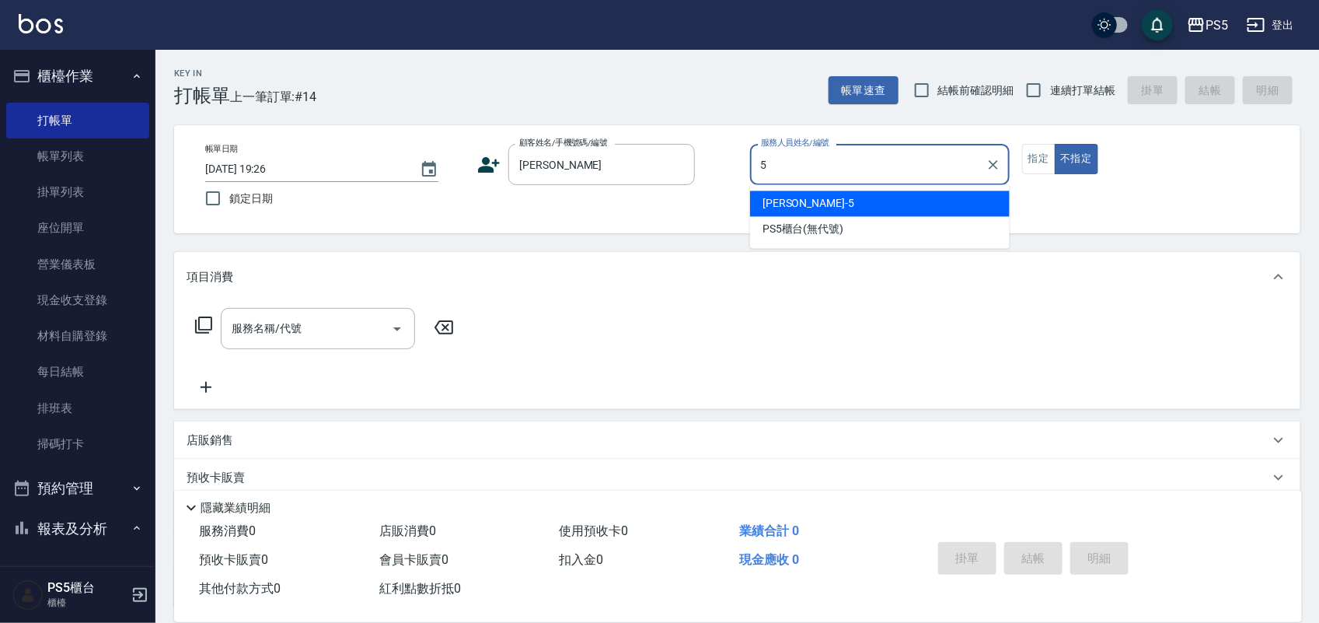
type input "Jolie-5"
type button "false"
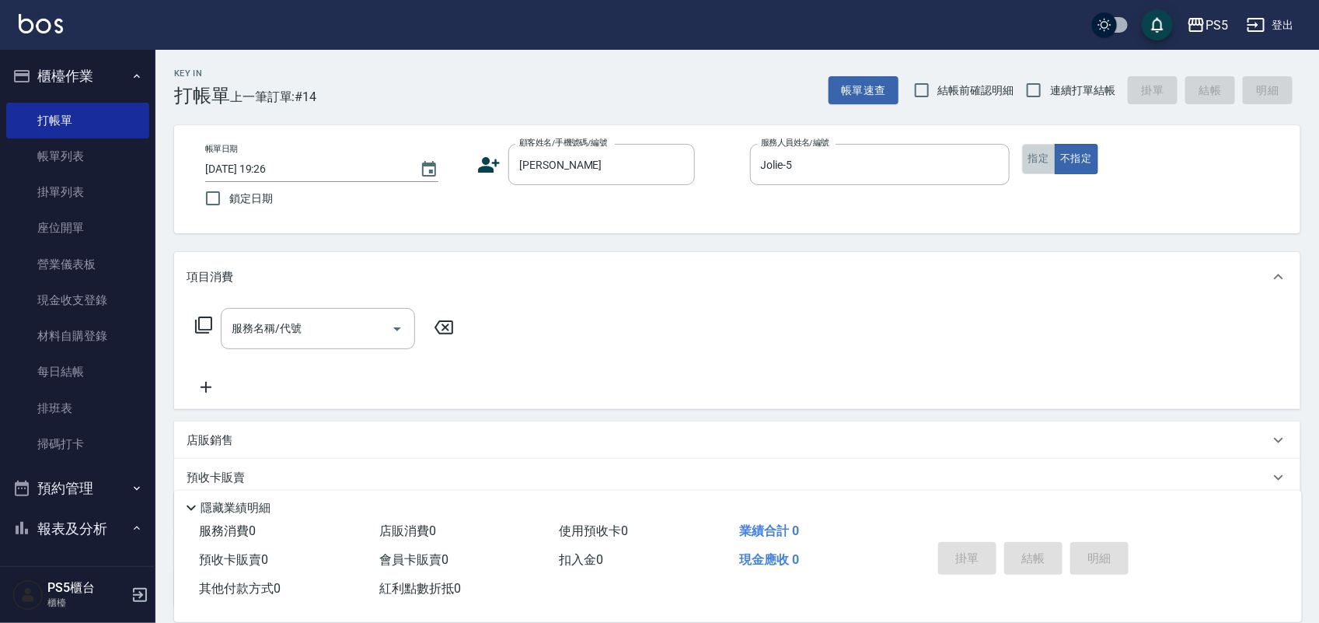
drag, startPoint x: 1040, startPoint y: 164, endPoint x: 784, endPoint y: 189, distance: 257.8
click at [1039, 164] on button "指定" at bounding box center [1038, 159] width 33 height 30
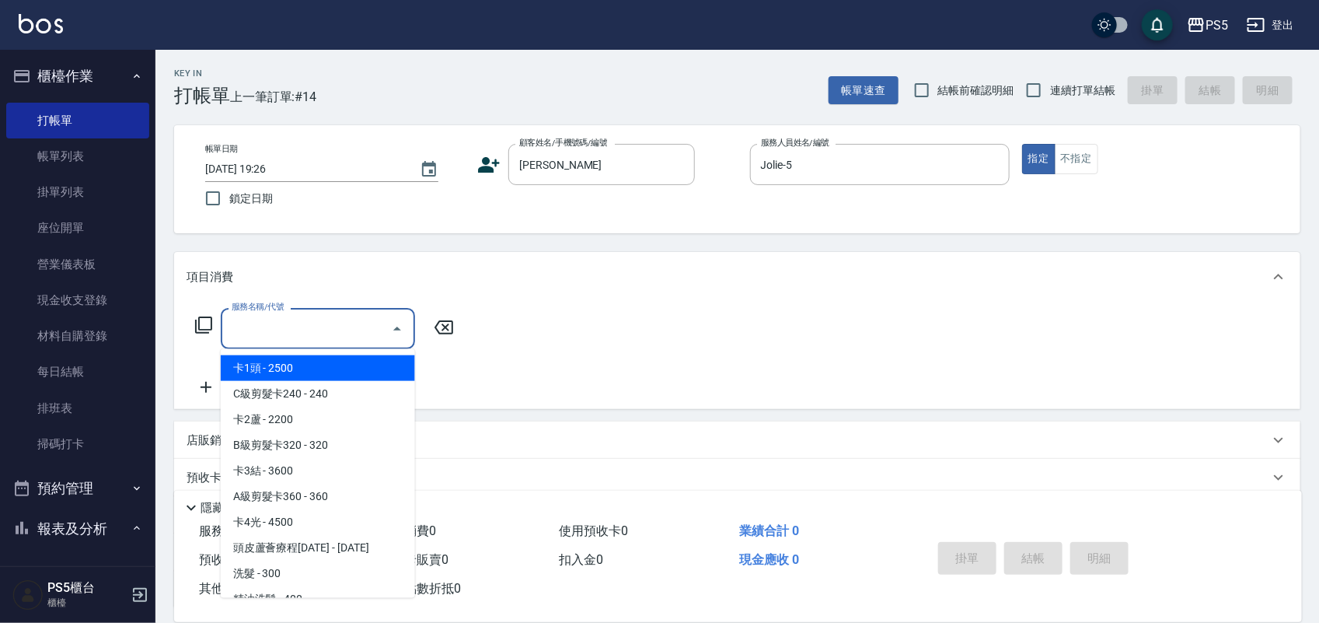
click at [285, 324] on div "服務名稱/代號 服務名稱/代號" at bounding box center [318, 328] width 194 height 41
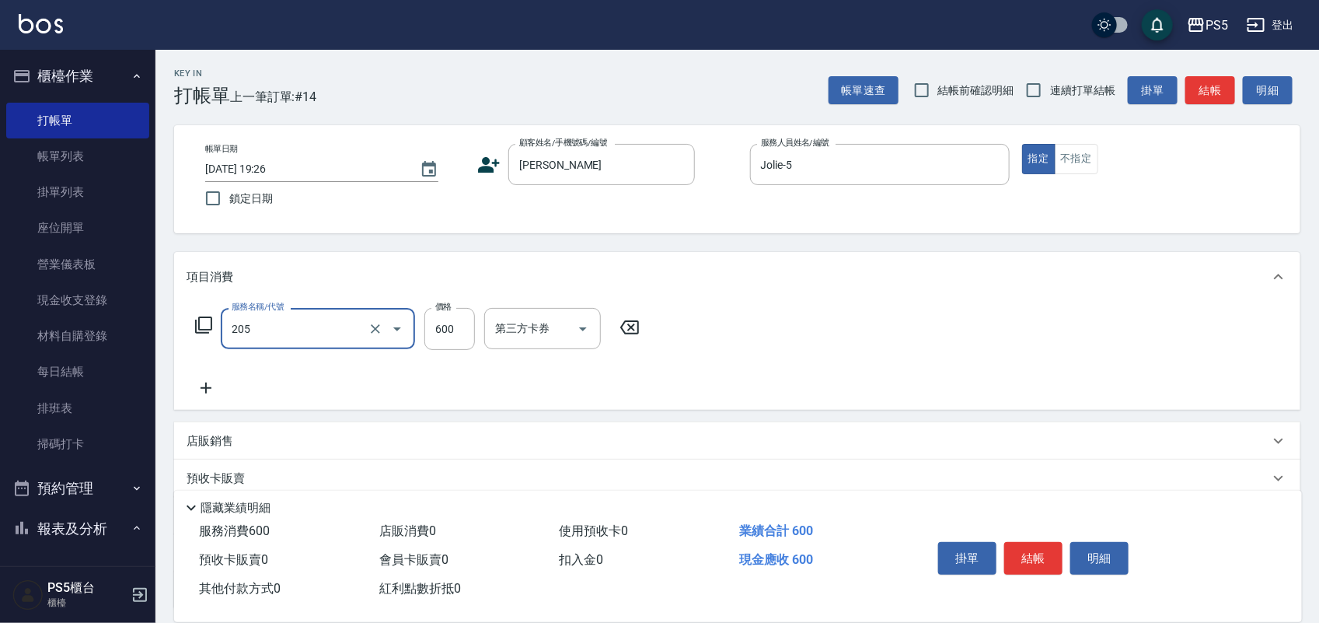
type input "A級洗剪600(205)"
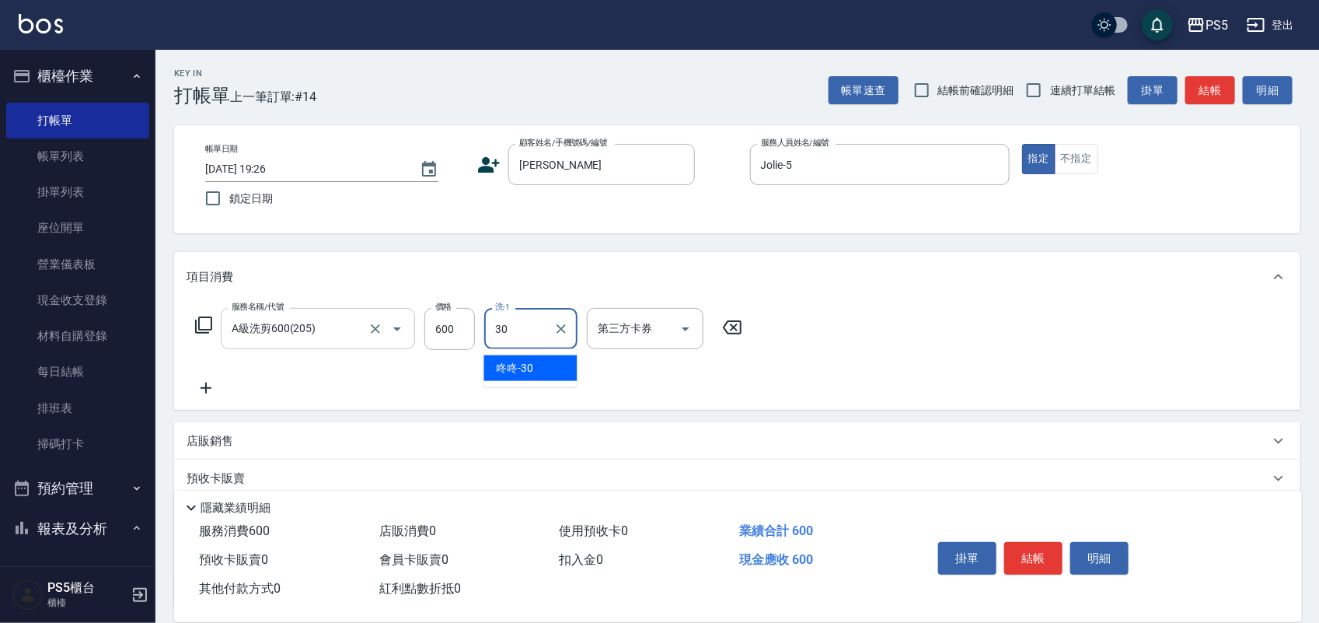
type input "咚咚-30"
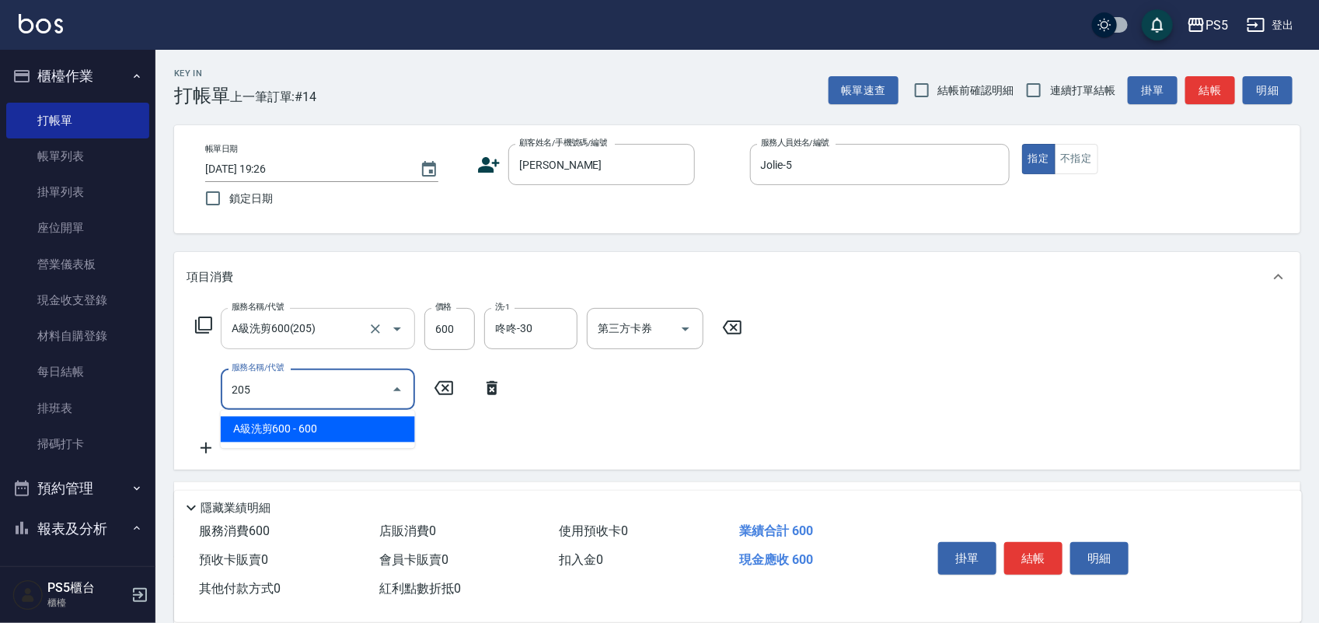
type input "A級洗剪600(205)"
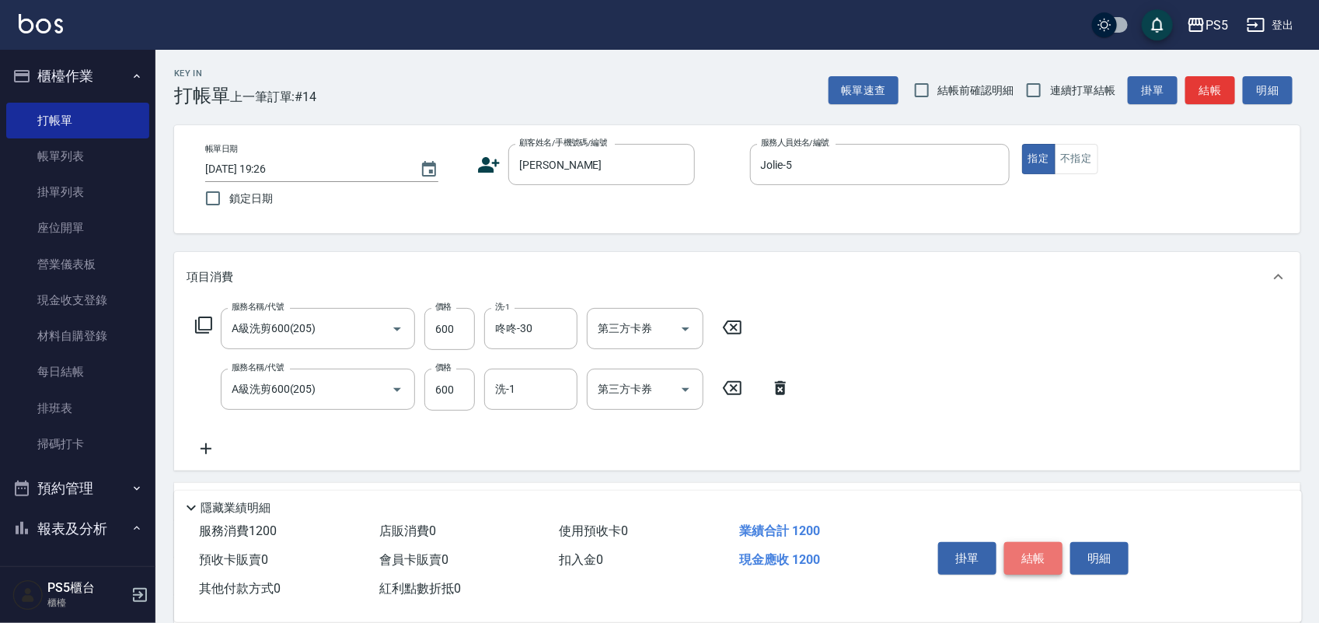
click at [1022, 560] on button "結帳" at bounding box center [1033, 558] width 58 height 33
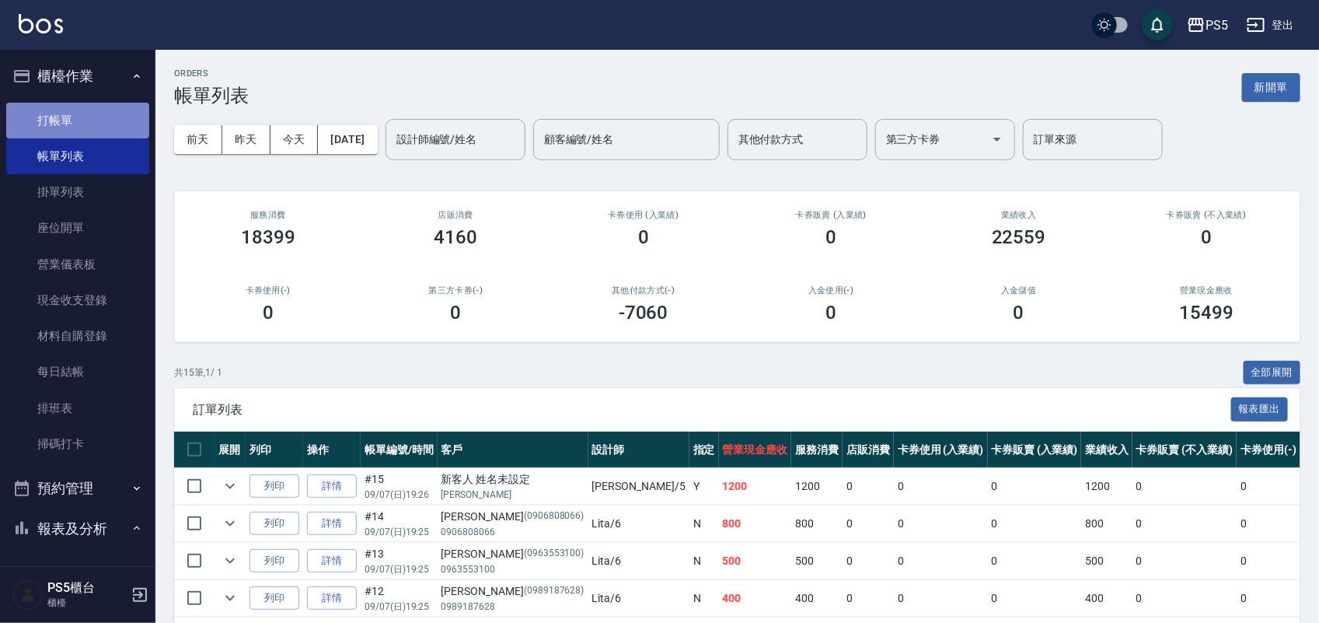
click at [83, 111] on link "打帳單" at bounding box center [77, 121] width 143 height 36
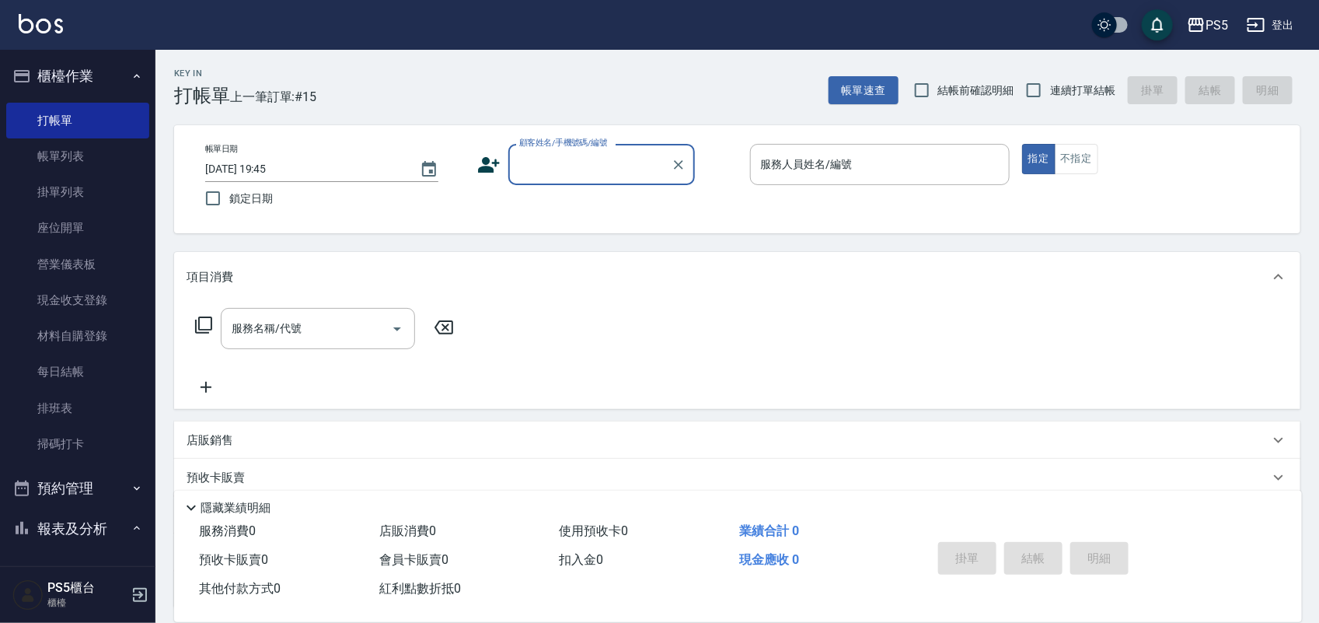
click at [546, 159] on input "顧客姓名/手機號碼/編號" at bounding box center [589, 164] width 149 height 27
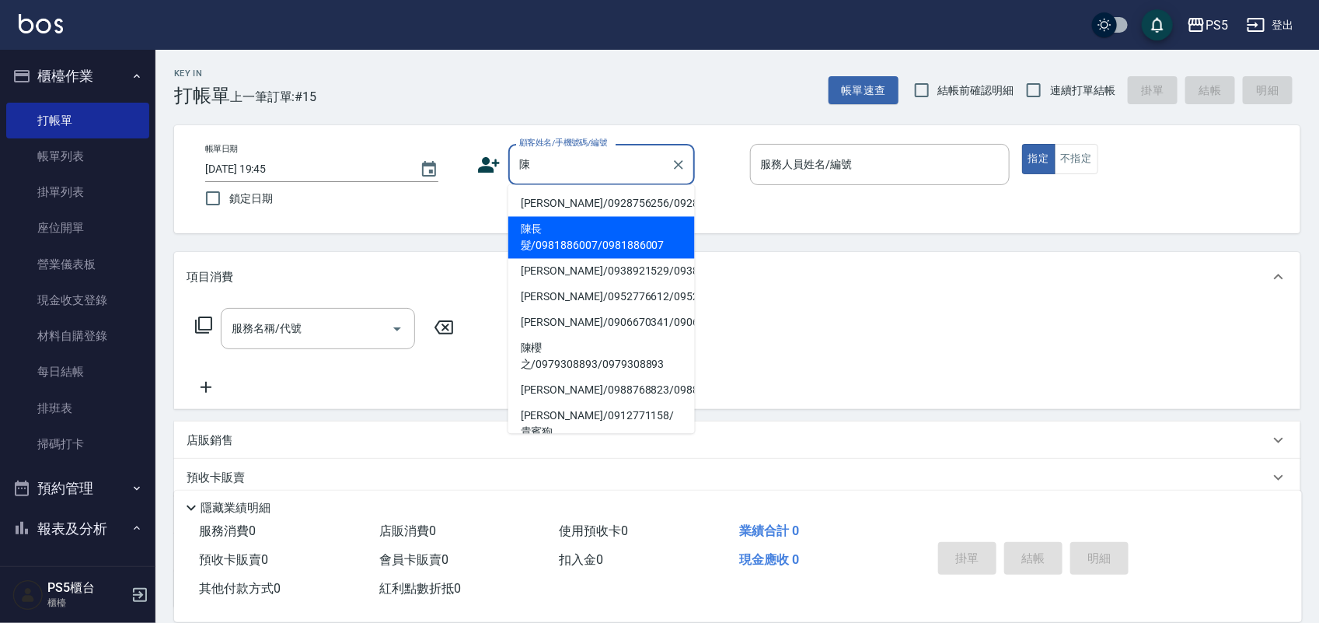
click at [544, 241] on li "陳長髮/0981886007/0981886007" at bounding box center [601, 238] width 187 height 42
type input "陳長髮/0981886007/0981886007"
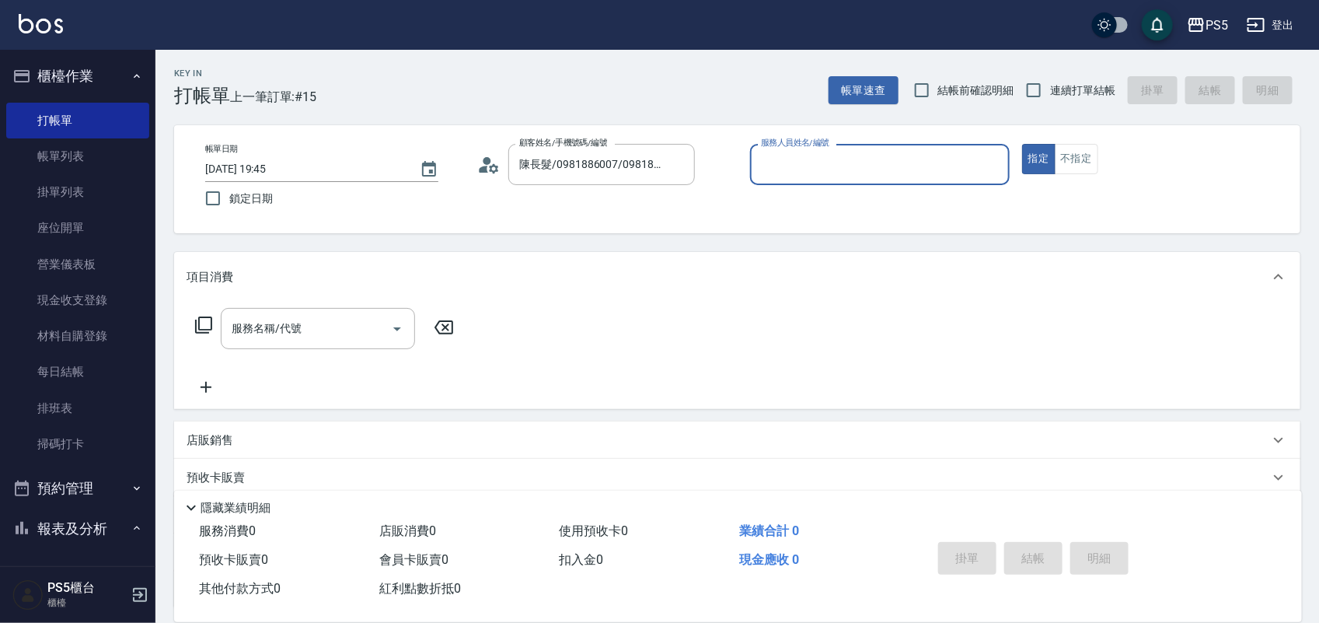
type input "Jolie-5"
click at [330, 325] on input "服務名稱/代號" at bounding box center [306, 328] width 157 height 27
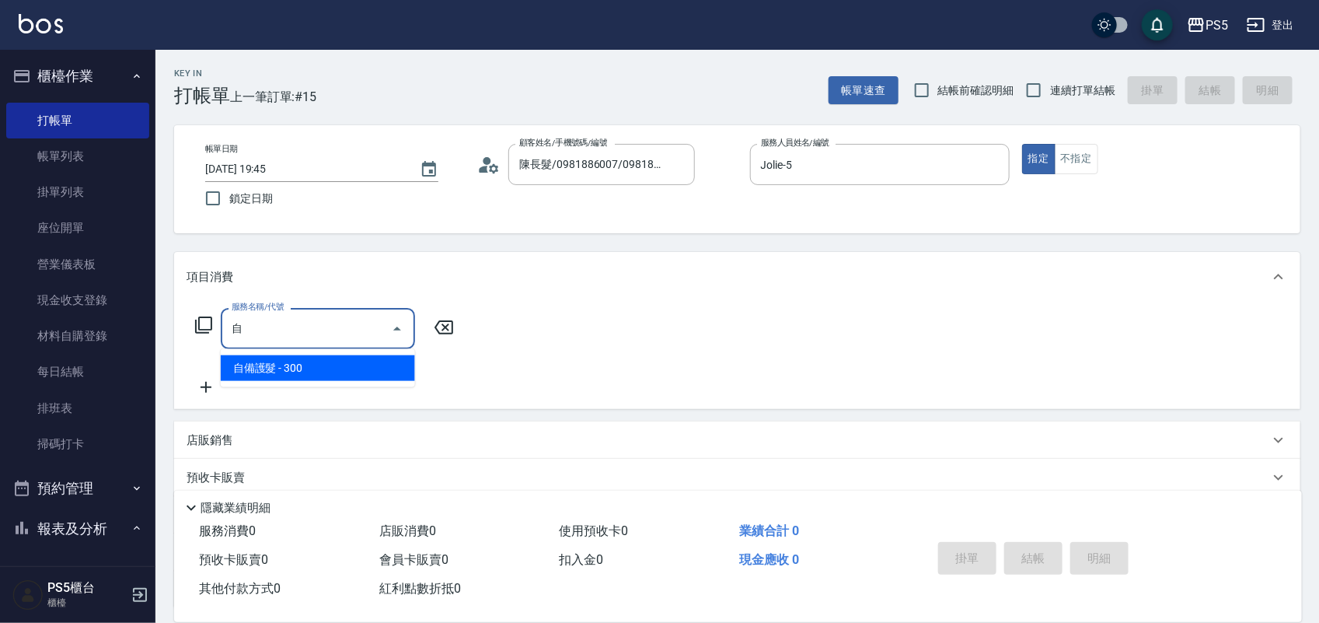
click at [250, 365] on span "自備護髮 - 300" at bounding box center [318, 368] width 194 height 26
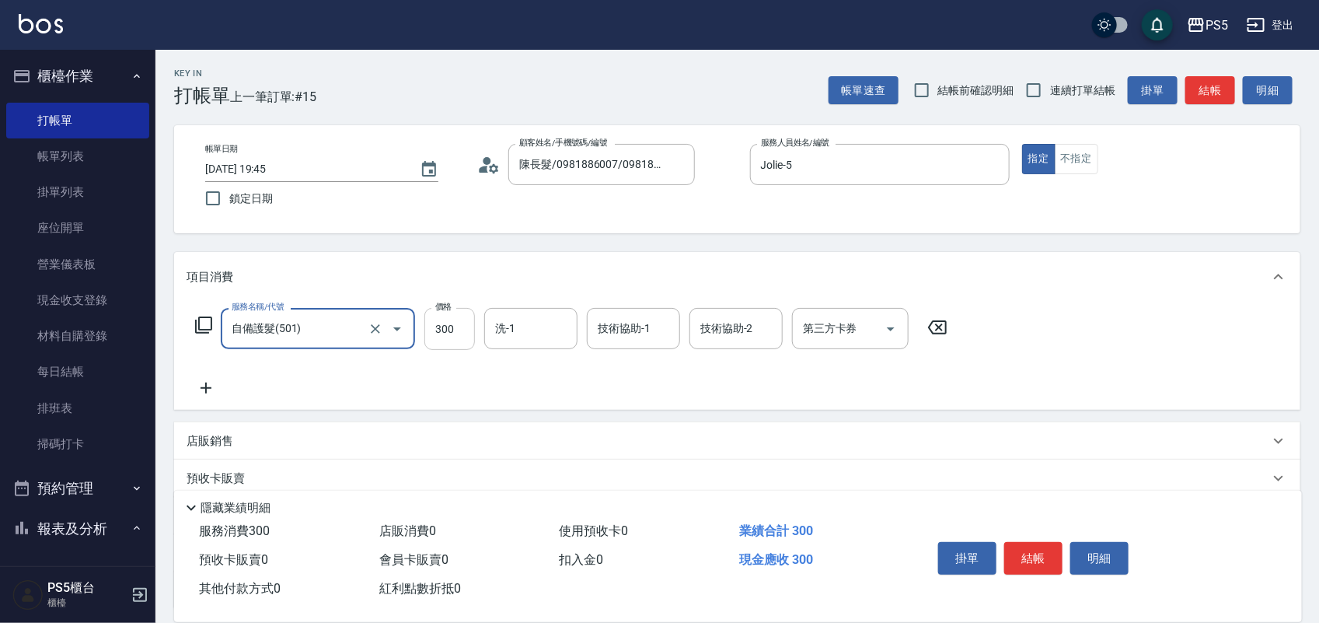
type input "自備護髮(501)"
click at [443, 324] on input "300" at bounding box center [449, 329] width 51 height 42
type input "12000"
click at [1047, 546] on button "結帳" at bounding box center [1033, 558] width 58 height 33
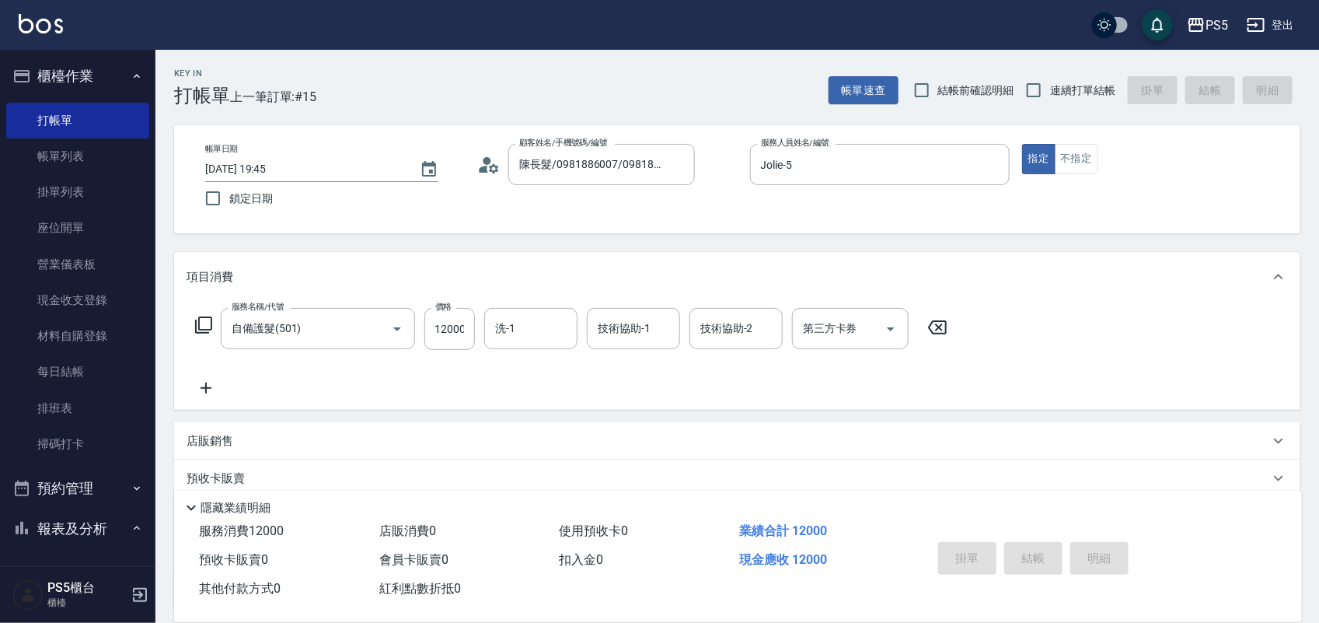
scroll to position [0, 0]
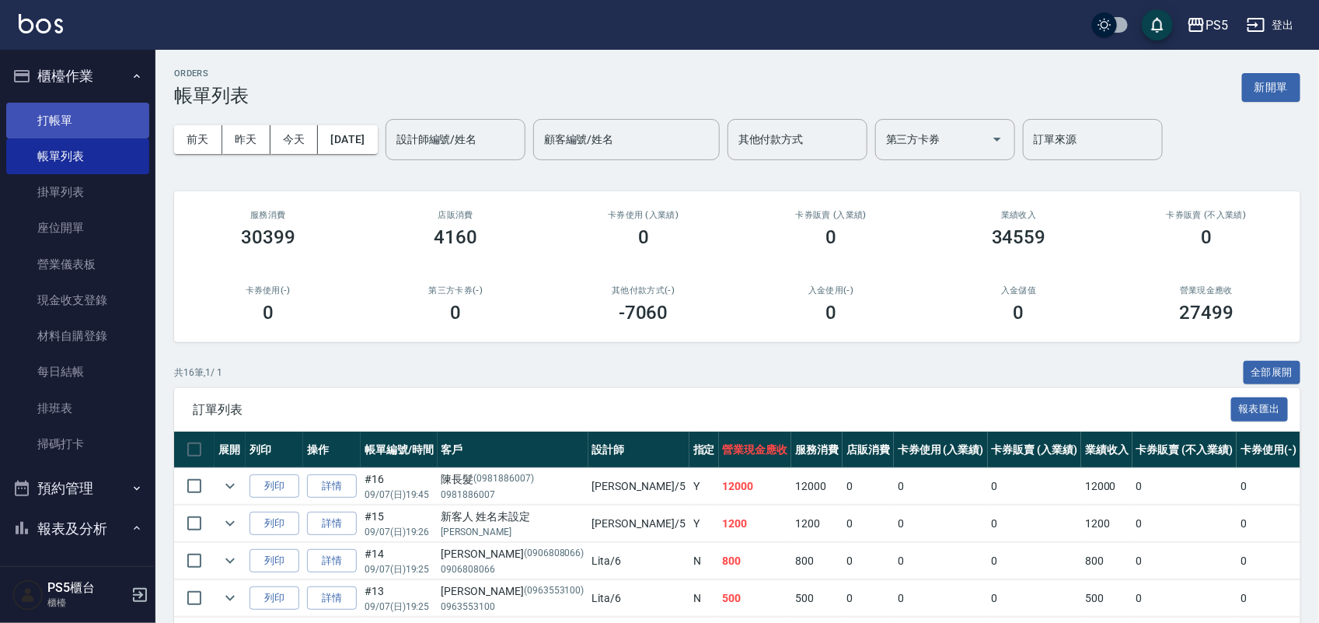
click at [92, 110] on link "打帳單" at bounding box center [77, 121] width 143 height 36
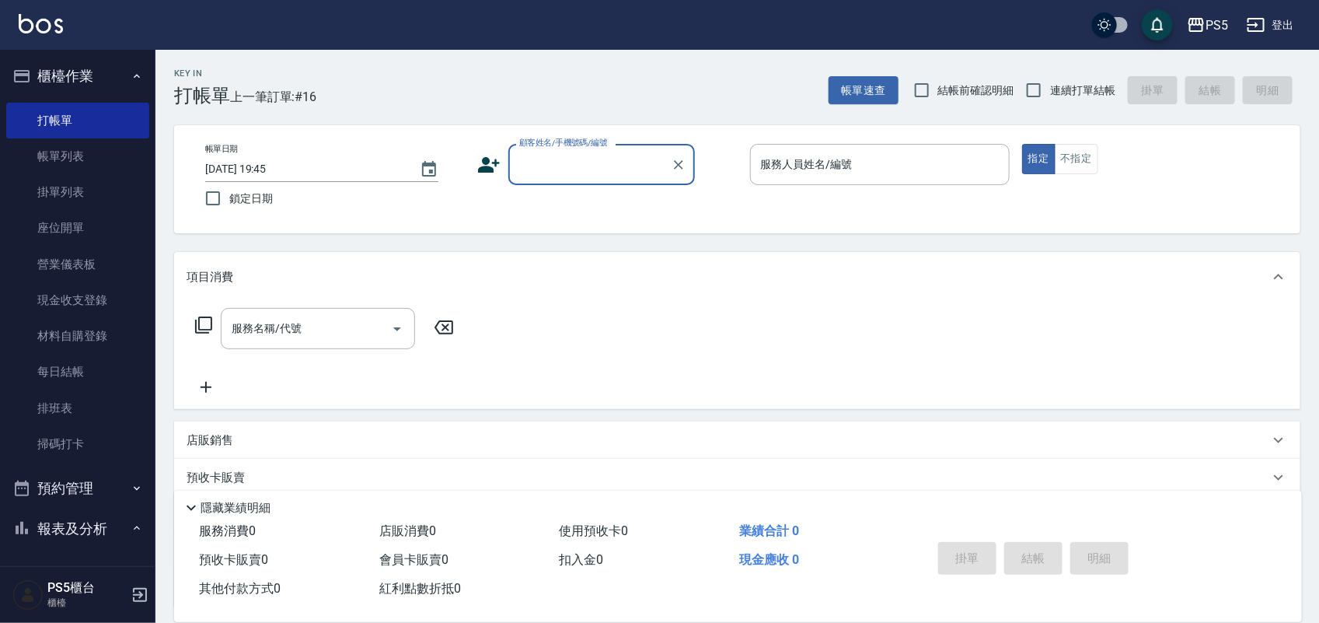
click at [539, 171] on input "顧客姓名/手機號碼/編號" at bounding box center [589, 164] width 149 height 27
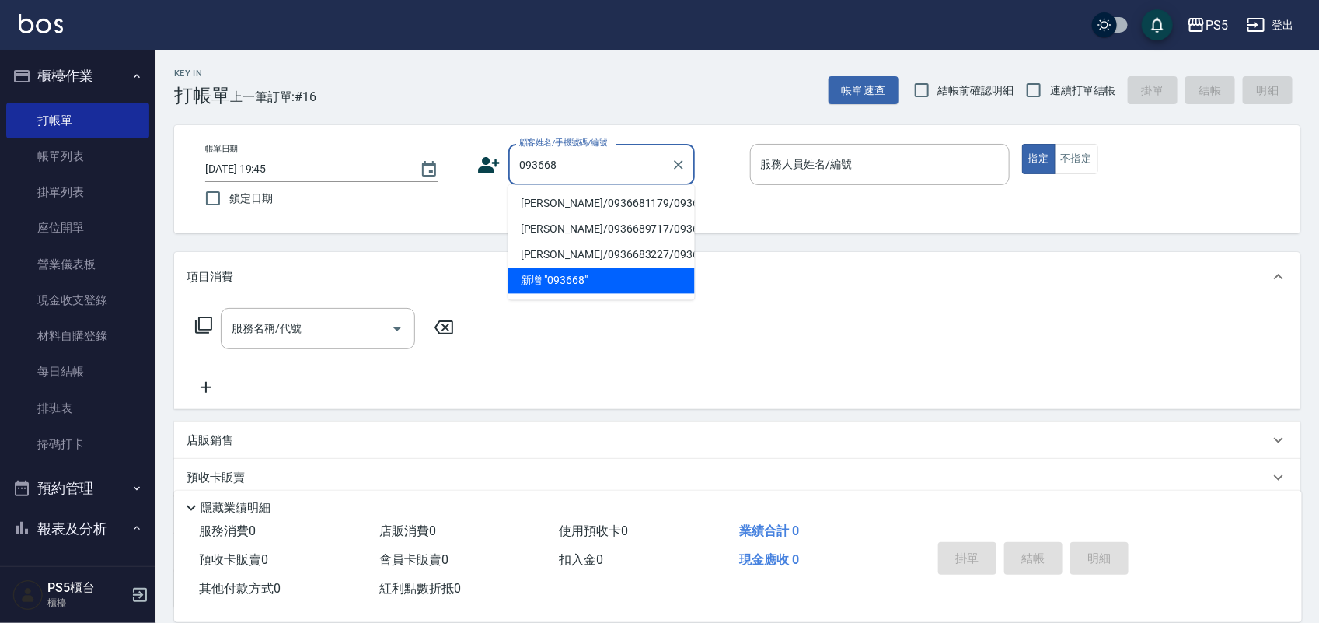
click at [540, 207] on li "[PERSON_NAME]/0936681179/0936681179" at bounding box center [601, 204] width 187 height 26
type input "[PERSON_NAME]/0936681179/0936681179"
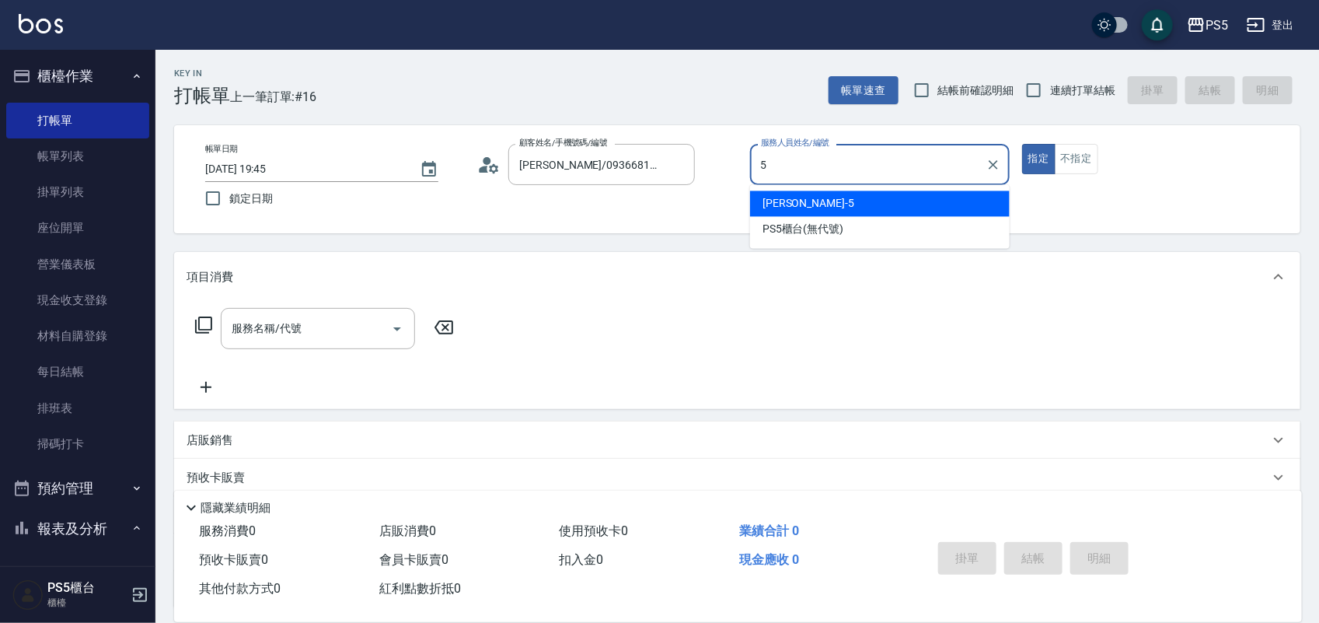
type input "Jolie-5"
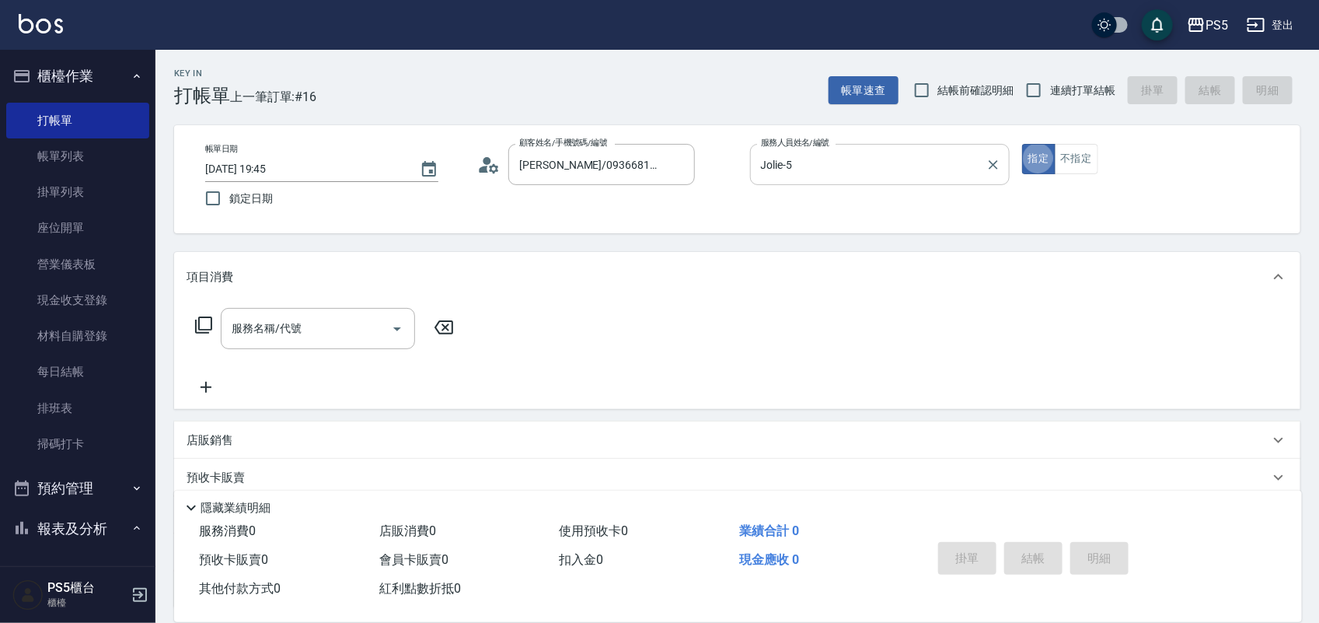
type button "true"
click at [1073, 153] on button "不指定" at bounding box center [1077, 159] width 44 height 30
click at [305, 327] on input "服務名稱/代號" at bounding box center [306, 328] width 157 height 27
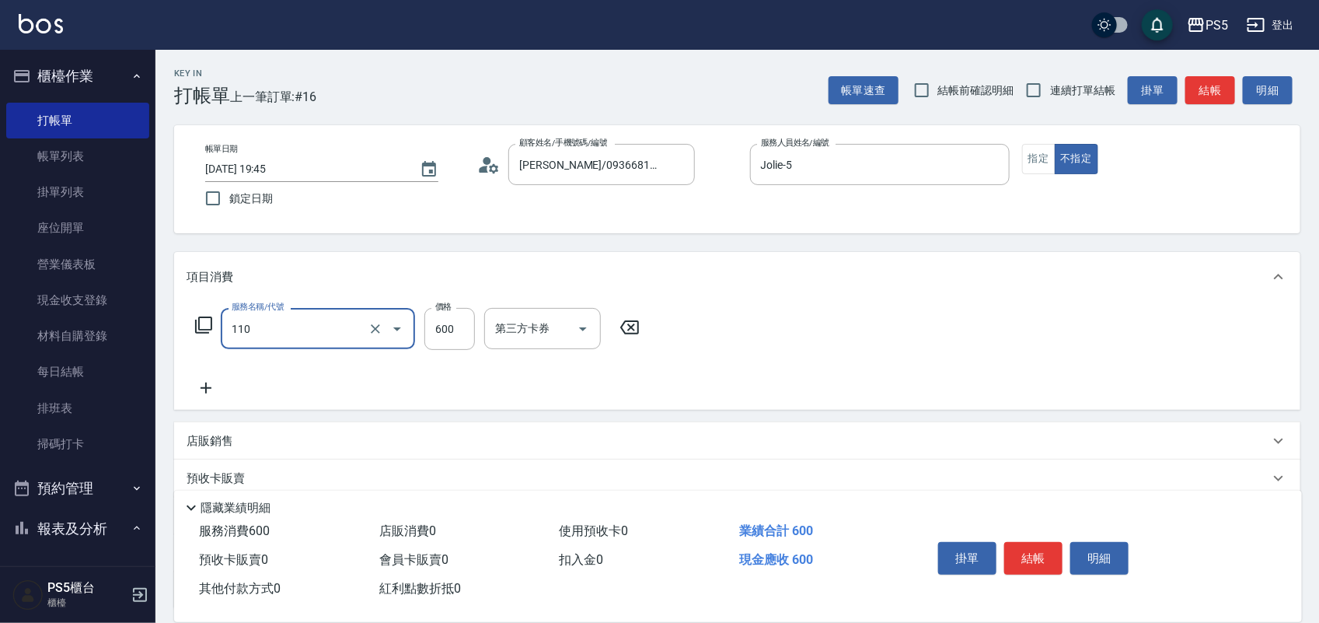
type input "精油+去角質(110)"
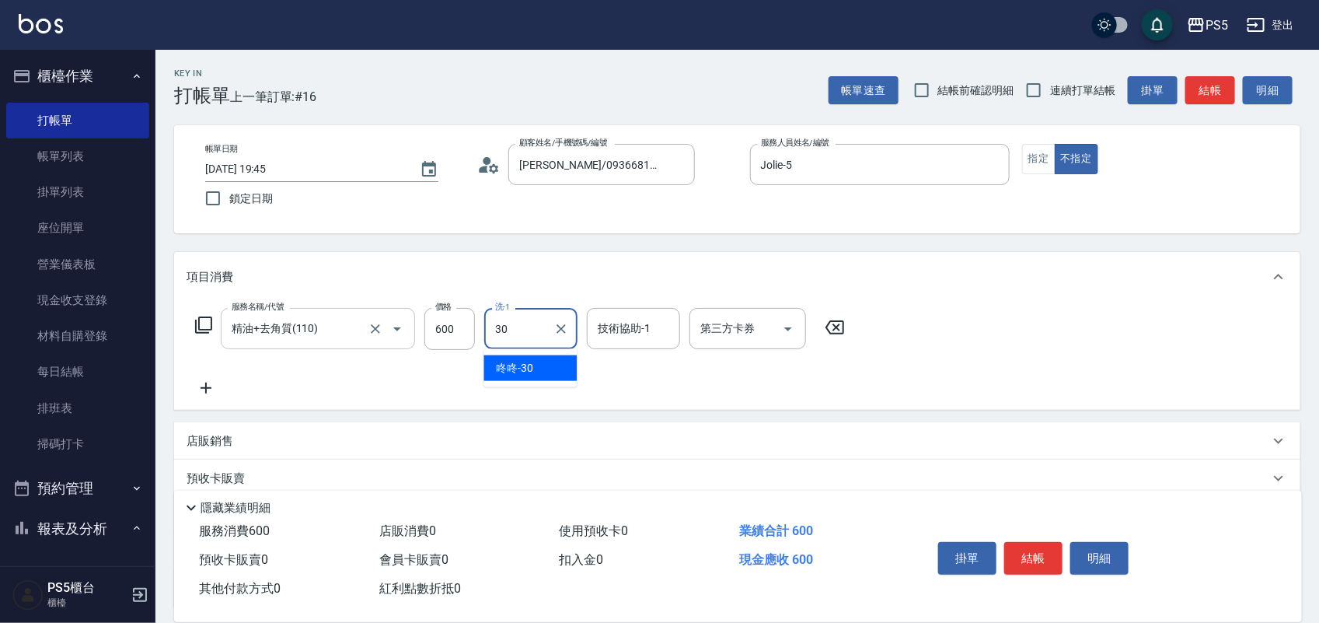
type input "咚咚-30"
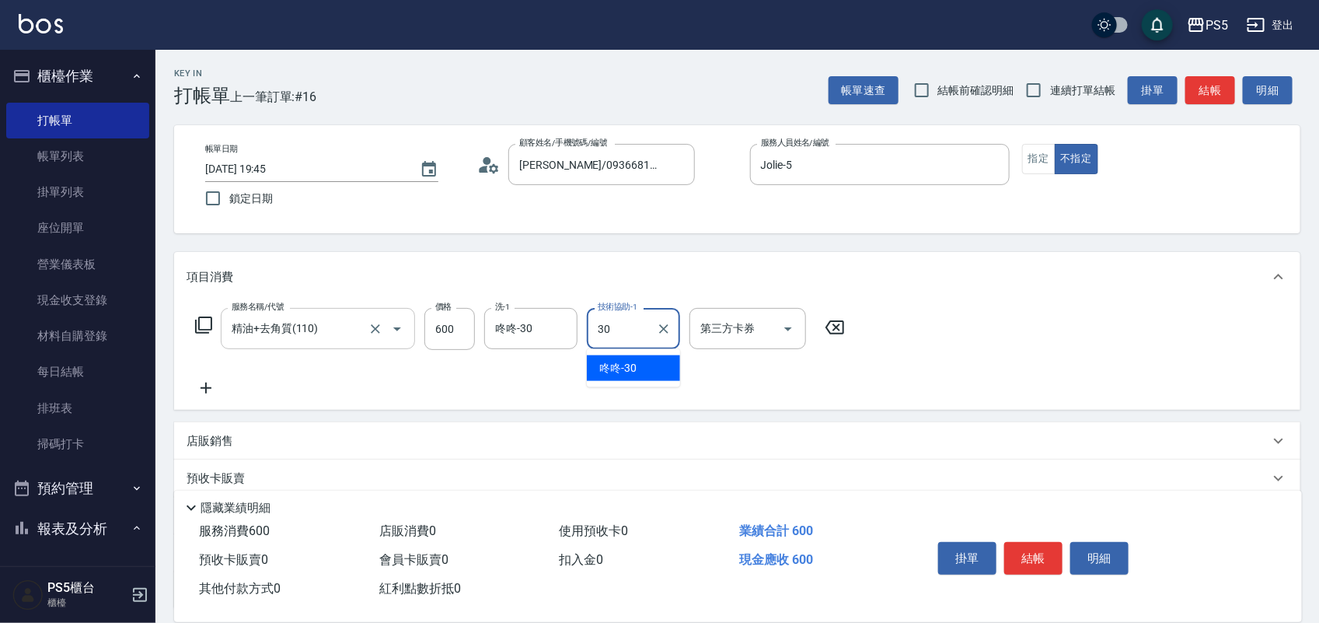
type input "咚咚-30"
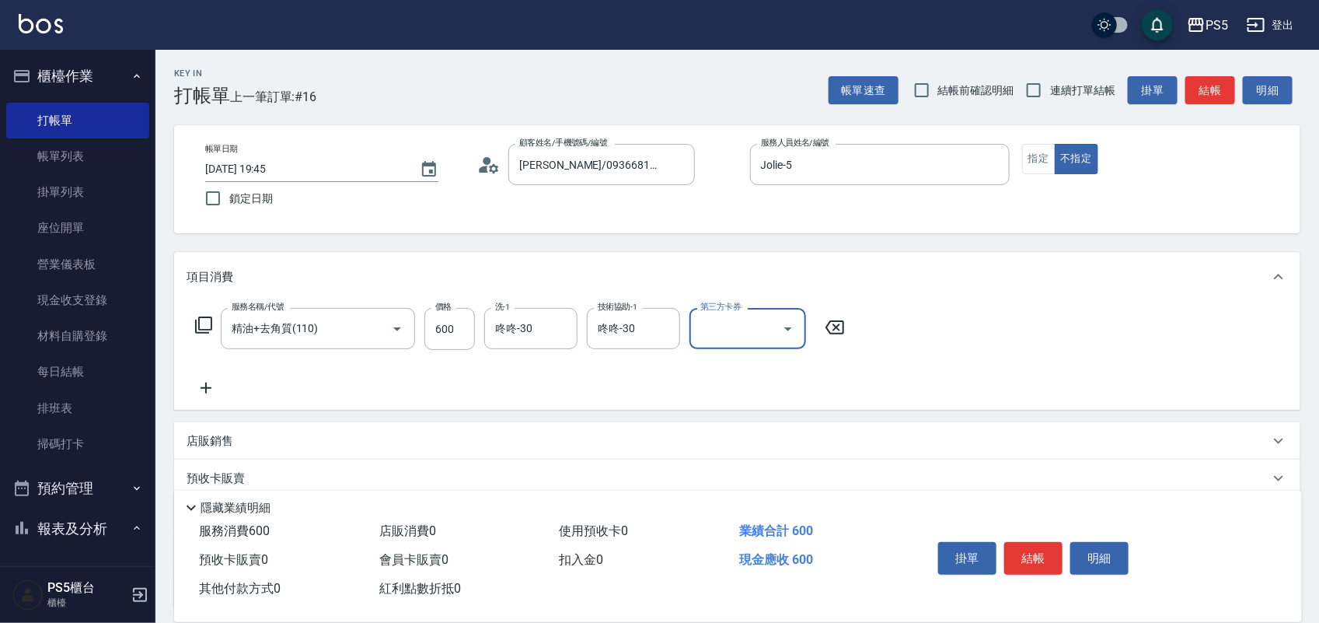
click at [204, 386] on icon at bounding box center [206, 388] width 39 height 19
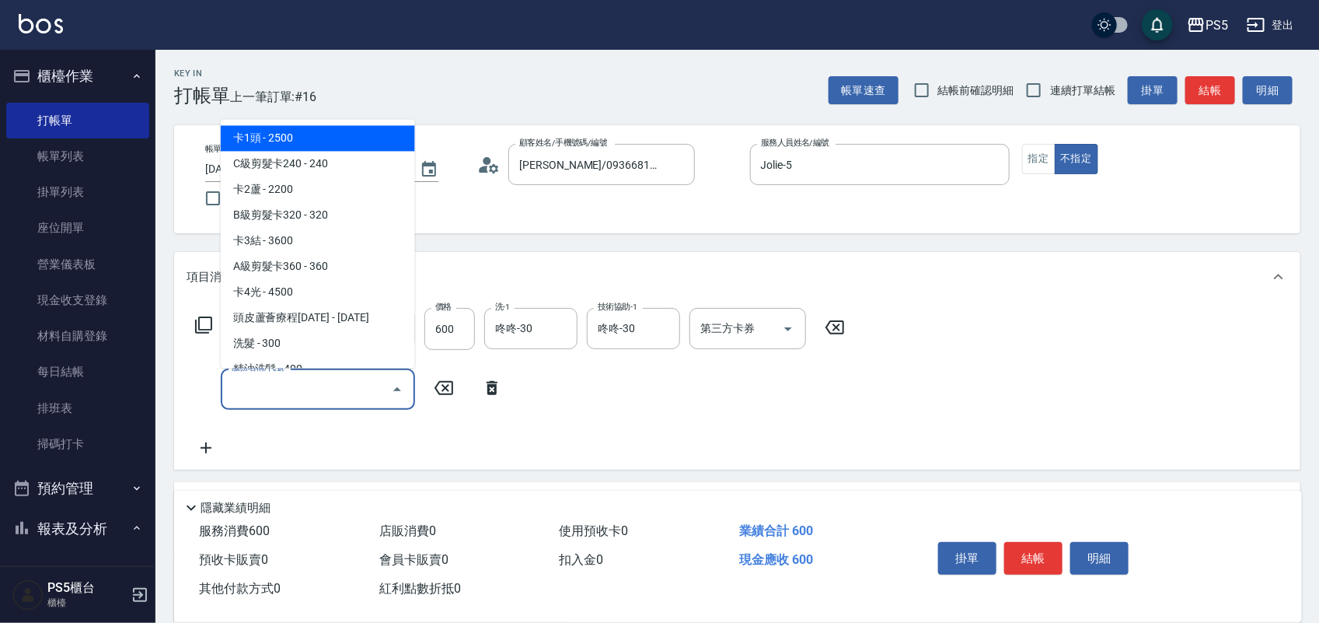
click at [272, 390] on input "服務名稱/代號" at bounding box center [306, 389] width 157 height 27
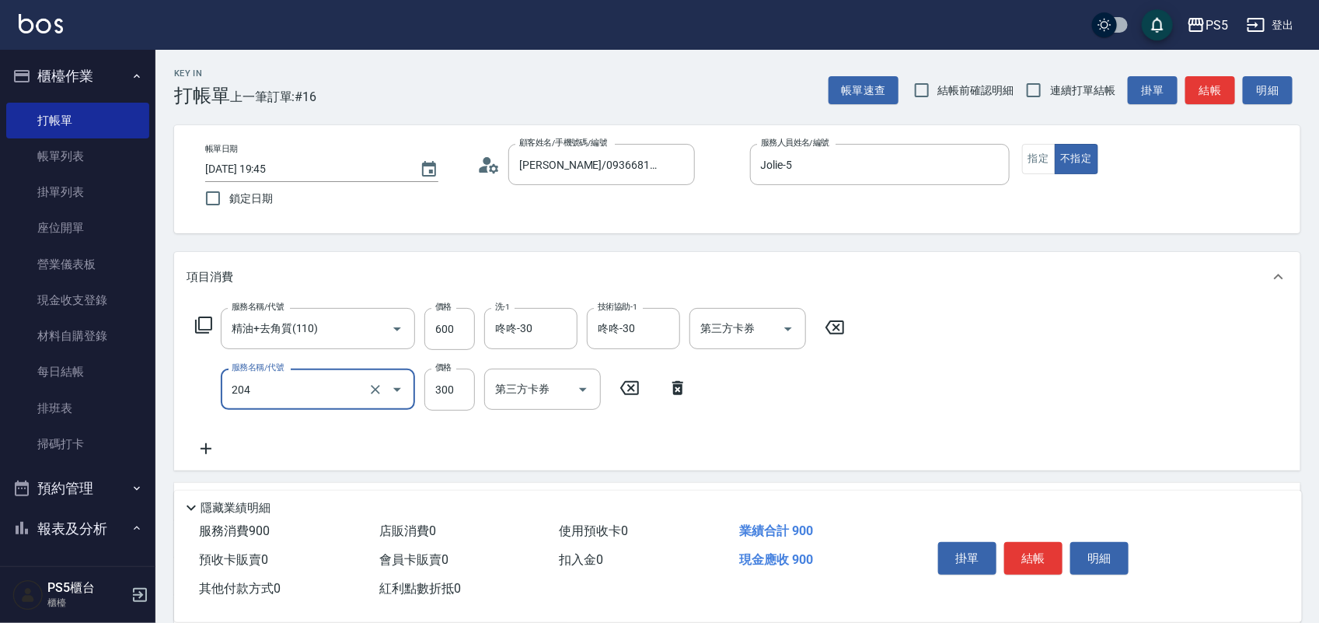
type input "單剪髮300(204)"
type input "400"
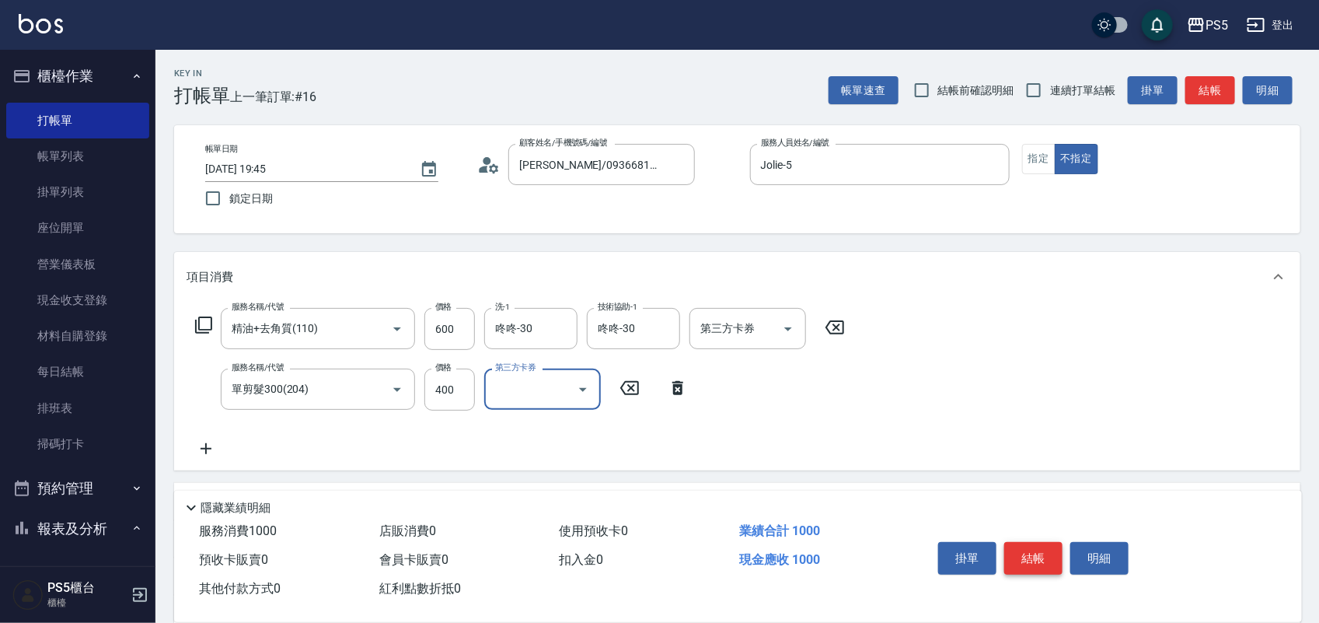
click at [1032, 561] on button "結帳" at bounding box center [1033, 558] width 58 height 33
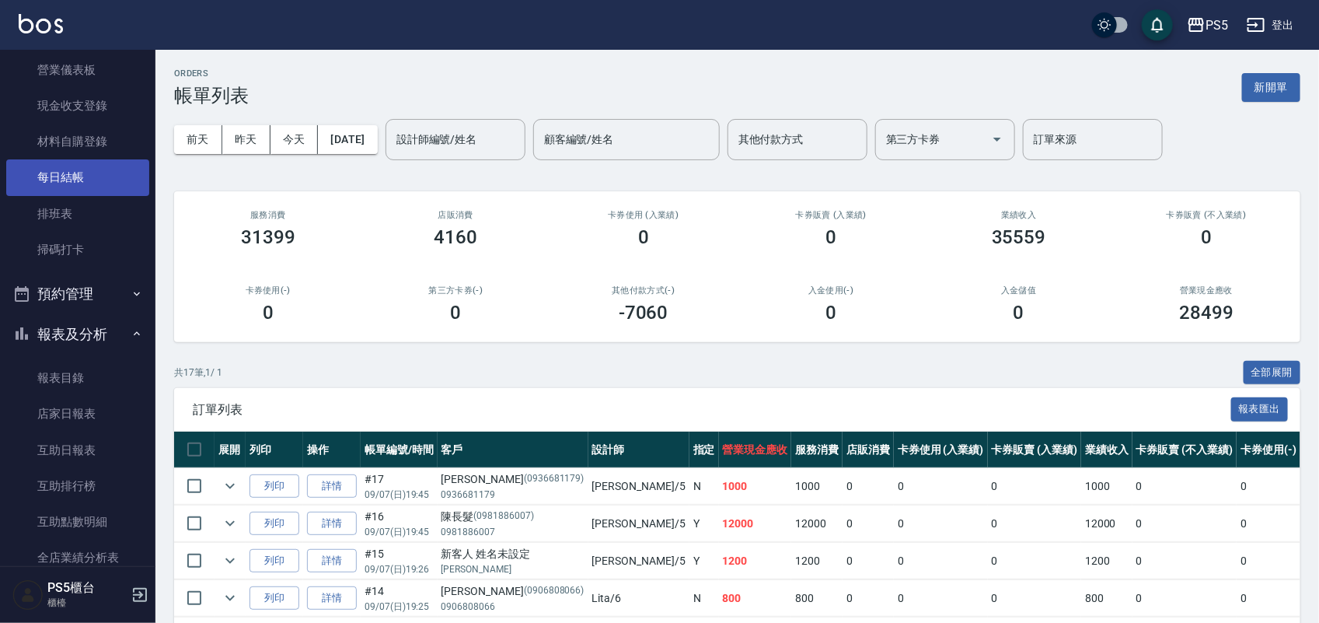
scroll to position [292, 0]
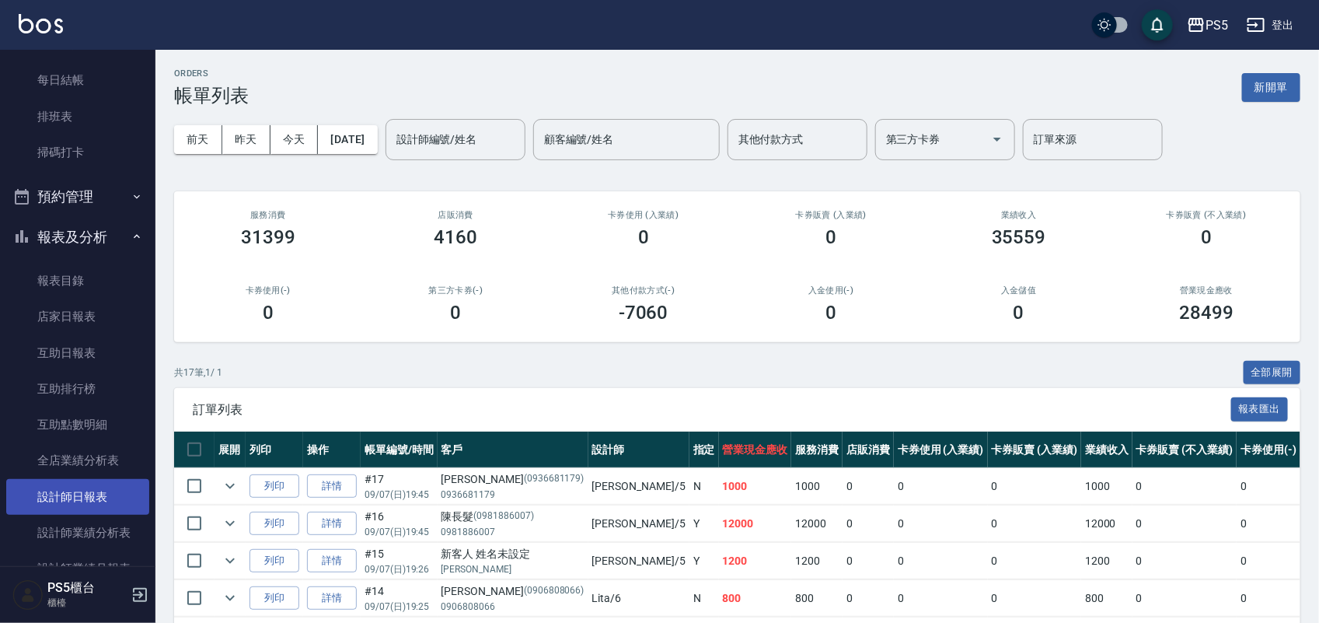
click at [62, 492] on link "設計師日報表" at bounding box center [77, 497] width 143 height 36
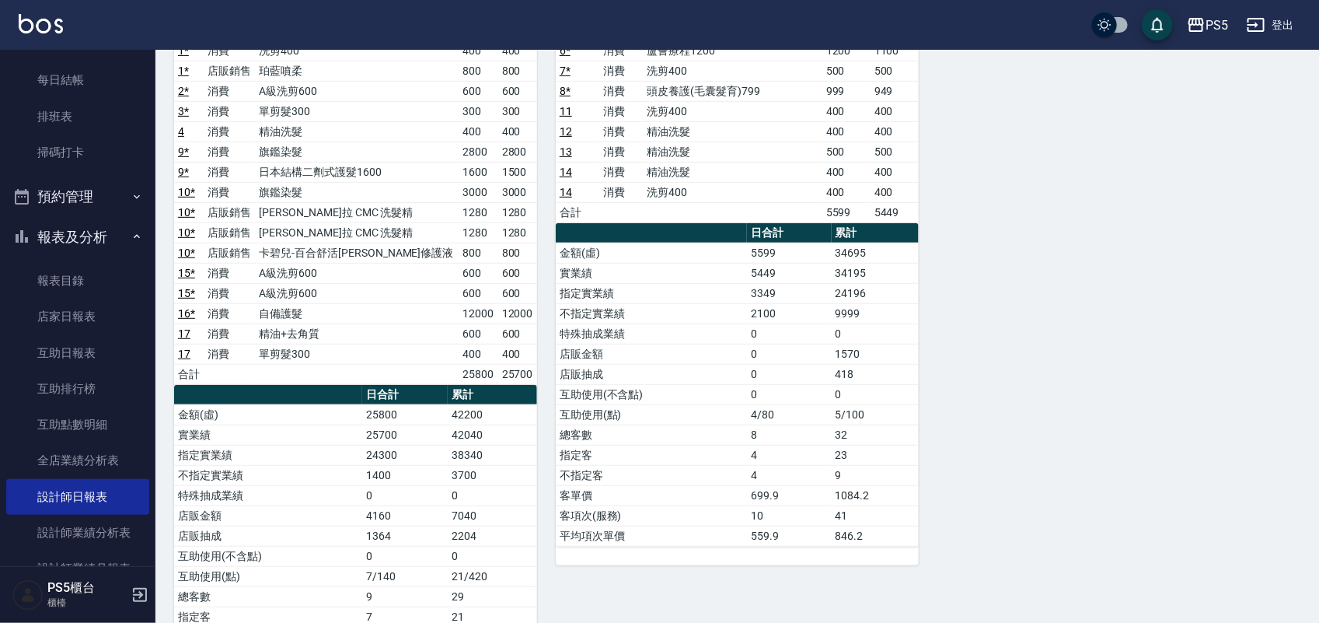
scroll to position [292, 0]
